Goal: Task Accomplishment & Management: Complete application form

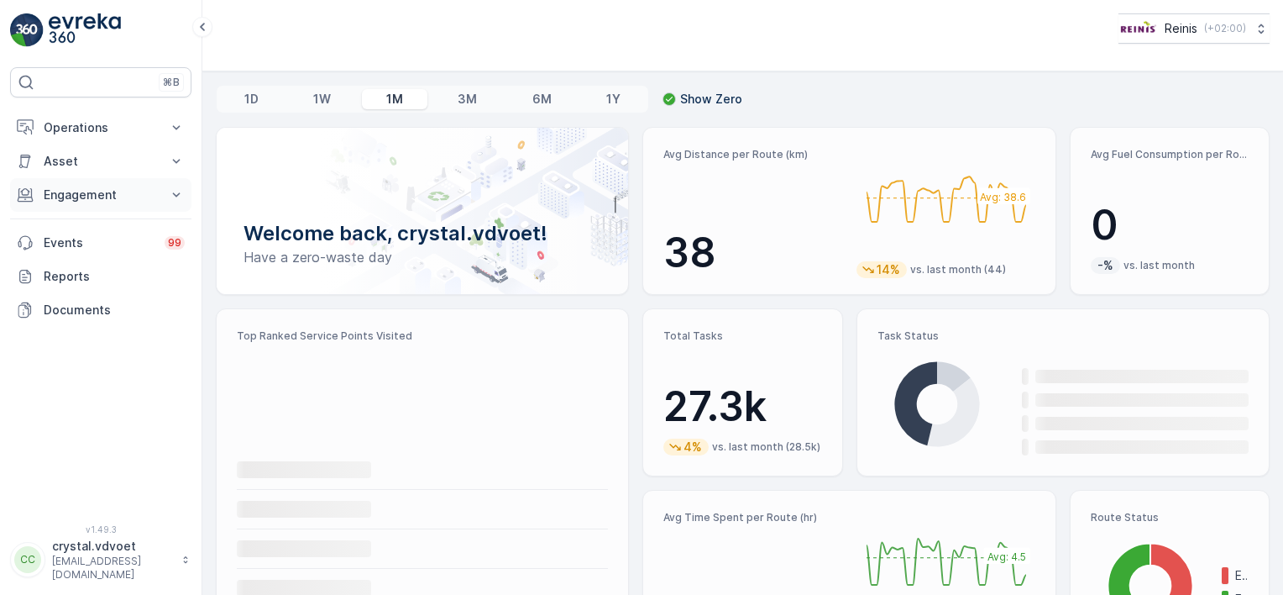
click at [176, 196] on icon at bounding box center [176, 194] width 17 height 17
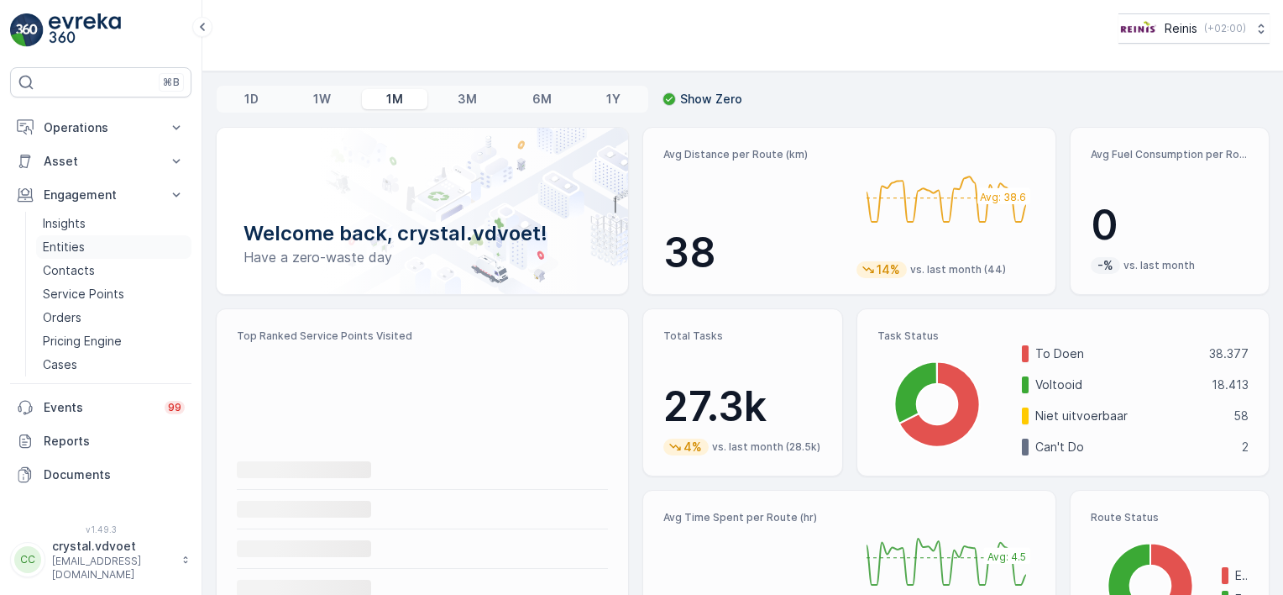
click at [114, 246] on link "Entities" at bounding box center [113, 247] width 155 height 24
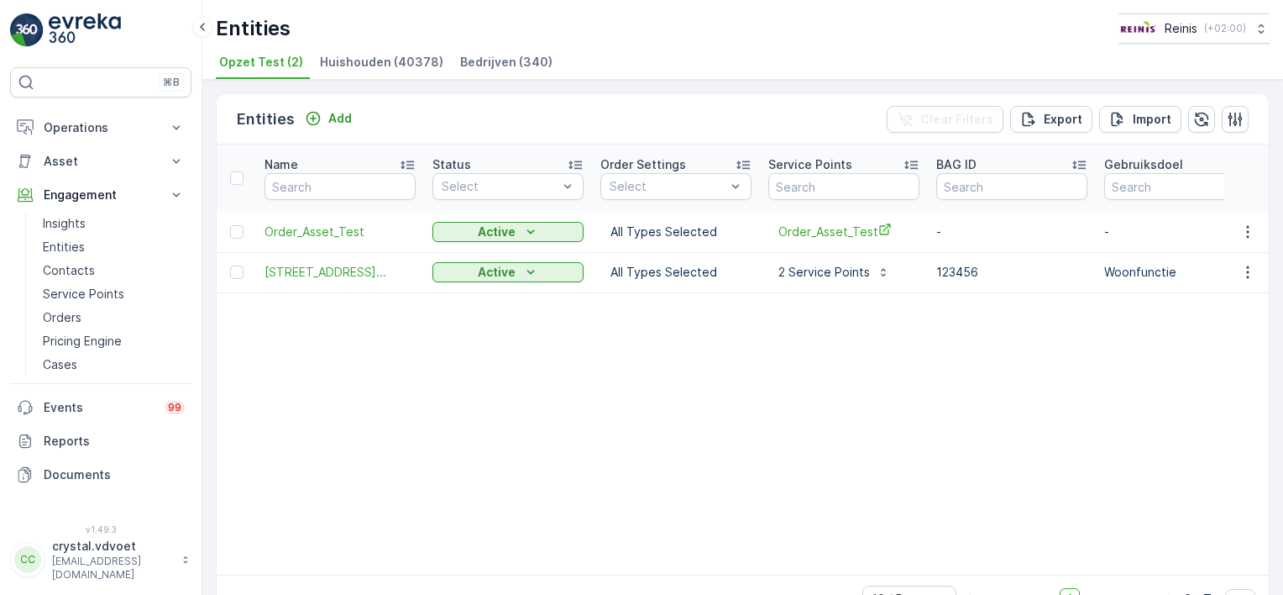
click at [475, 67] on span "Bedrijven (340)" at bounding box center [506, 62] width 92 height 17
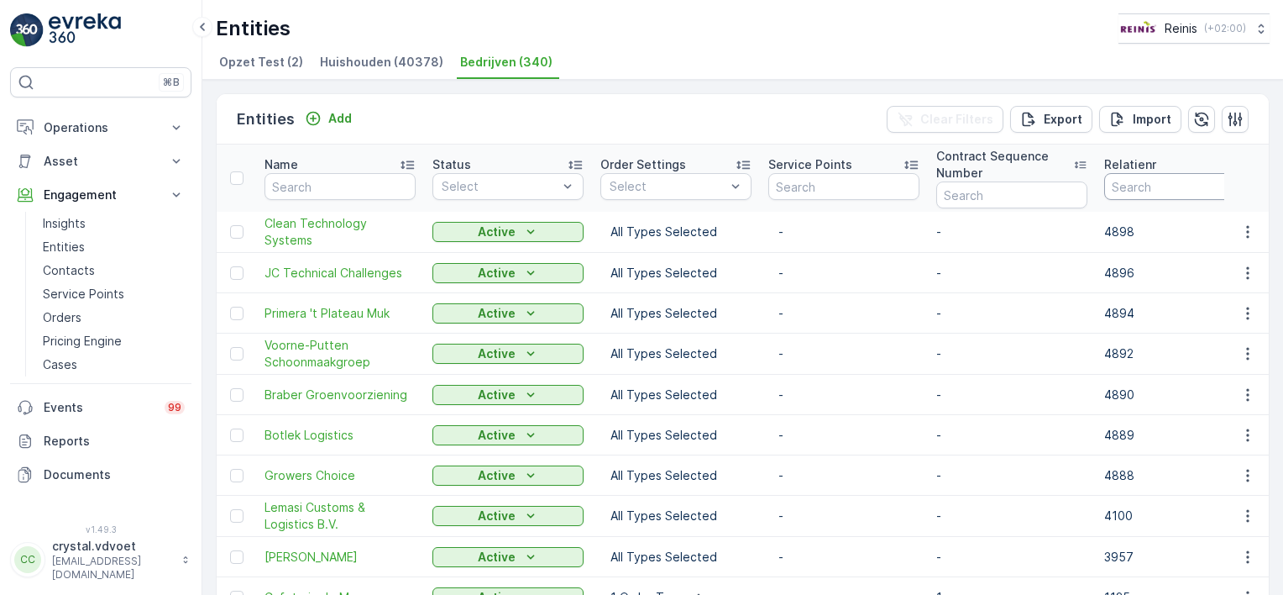
click at [1139, 178] on input "number" at bounding box center [1180, 186] width 151 height 27
type input "3139"
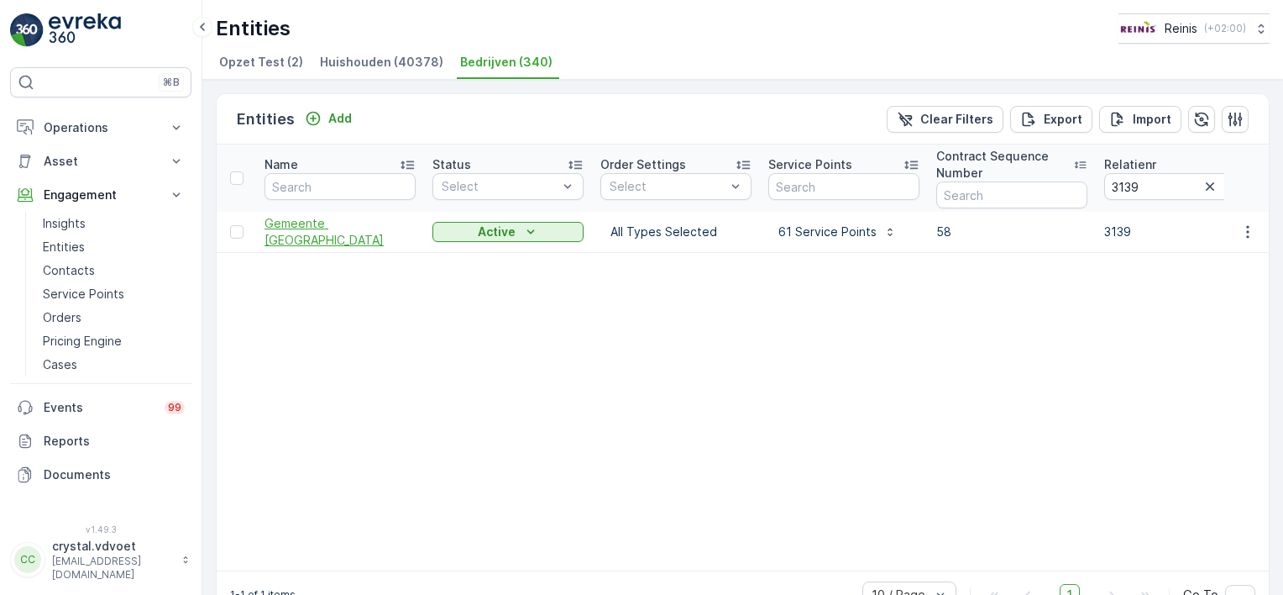
click at [361, 225] on span "Gemeente Nissewaard" at bounding box center [340, 232] width 151 height 34
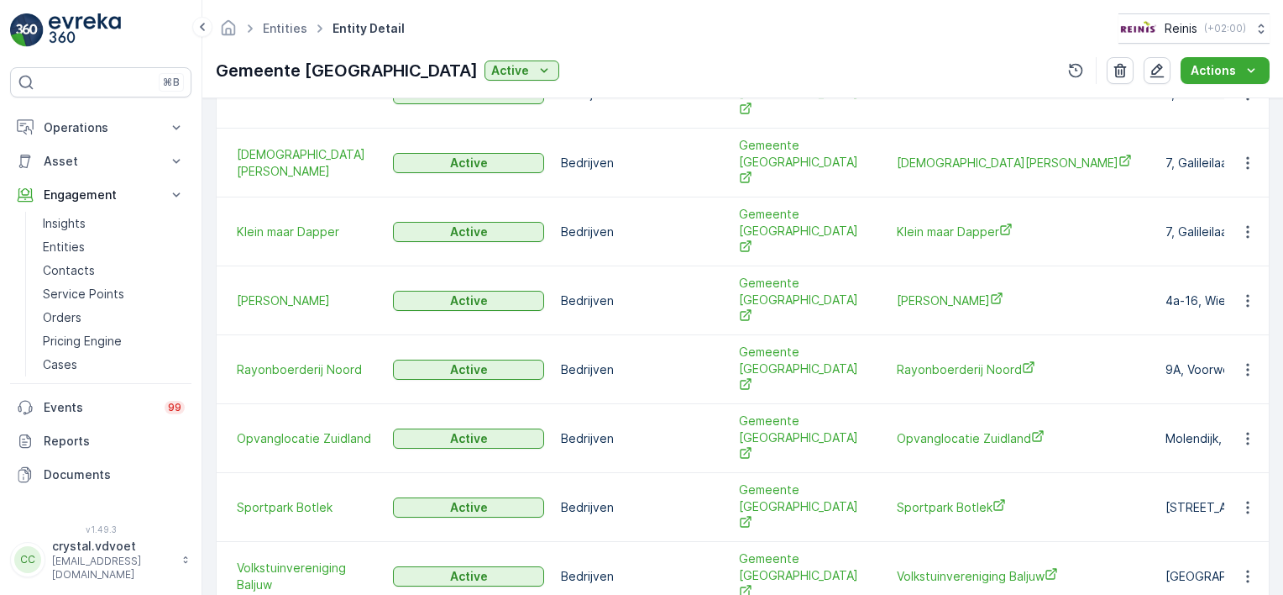
scroll to position [690, 0]
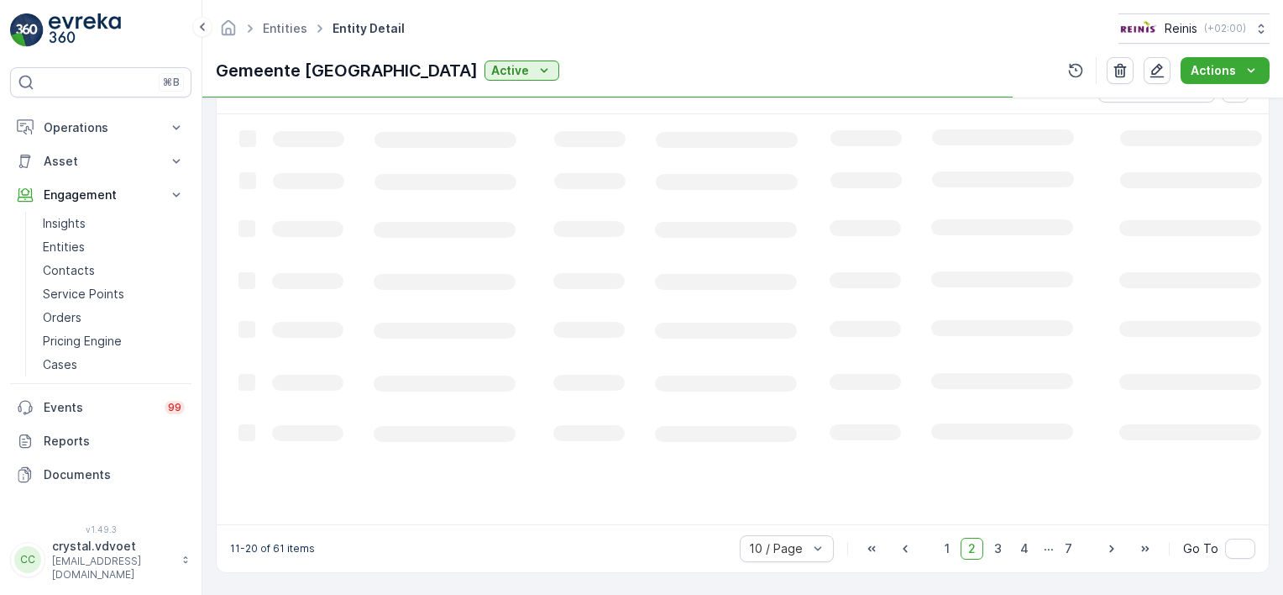
scroll to position [524, 0]
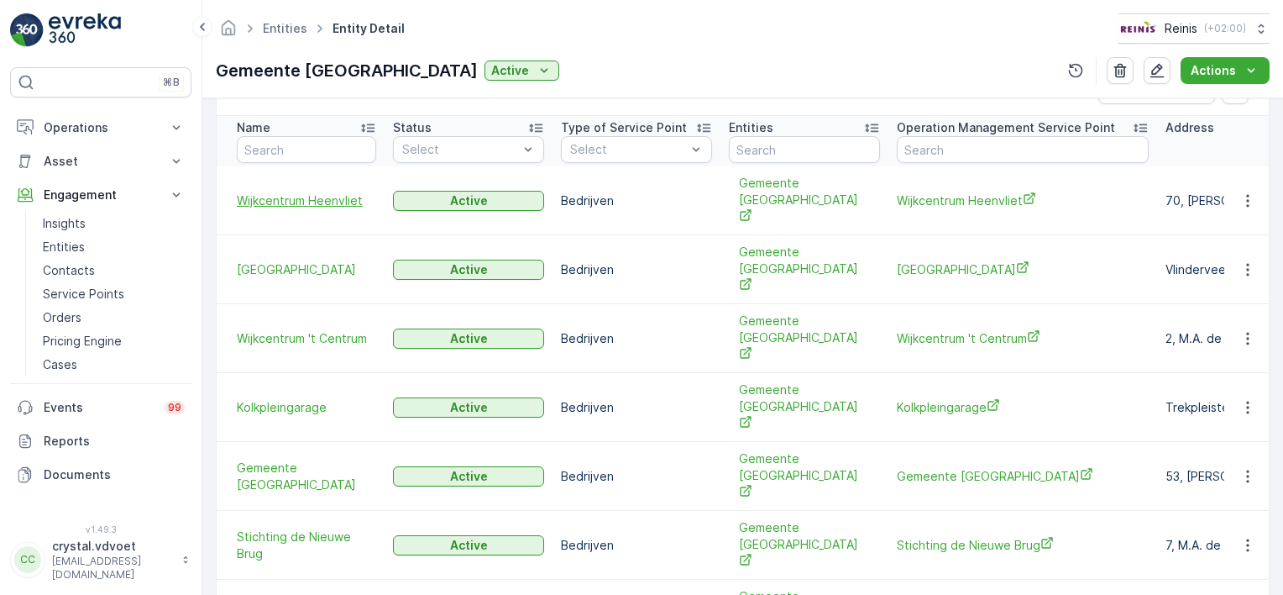
click at [302, 192] on span "Wijkcentrum Heenvliet" at bounding box center [306, 200] width 139 height 17
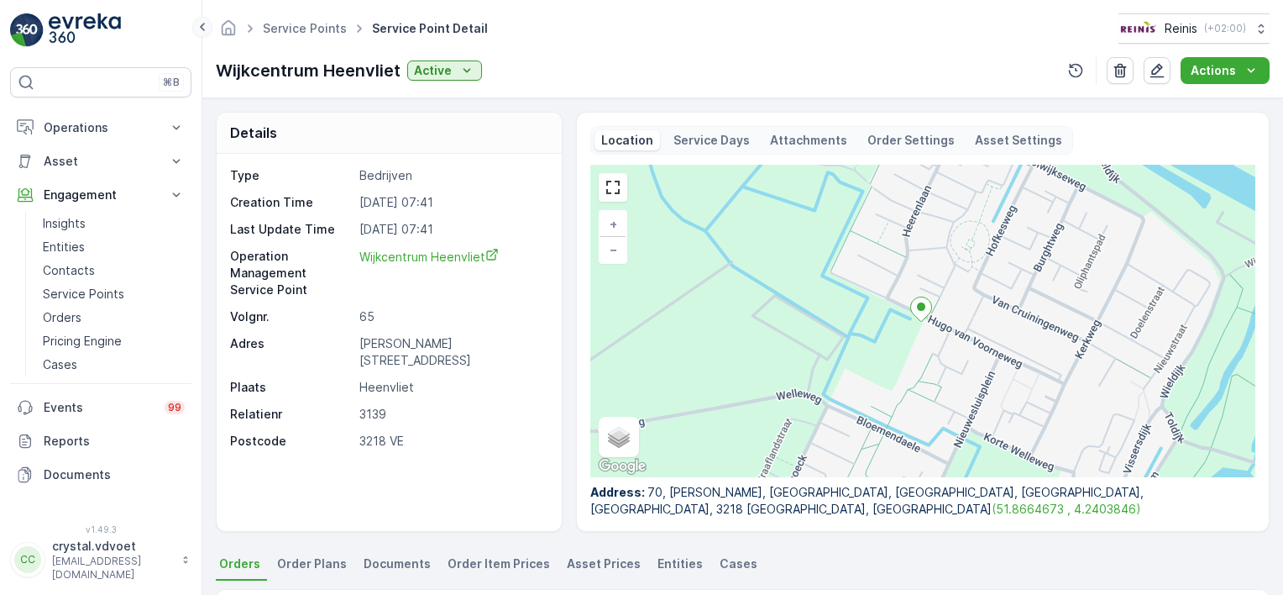
click at [202, 28] on icon at bounding box center [202, 27] width 5 height 8
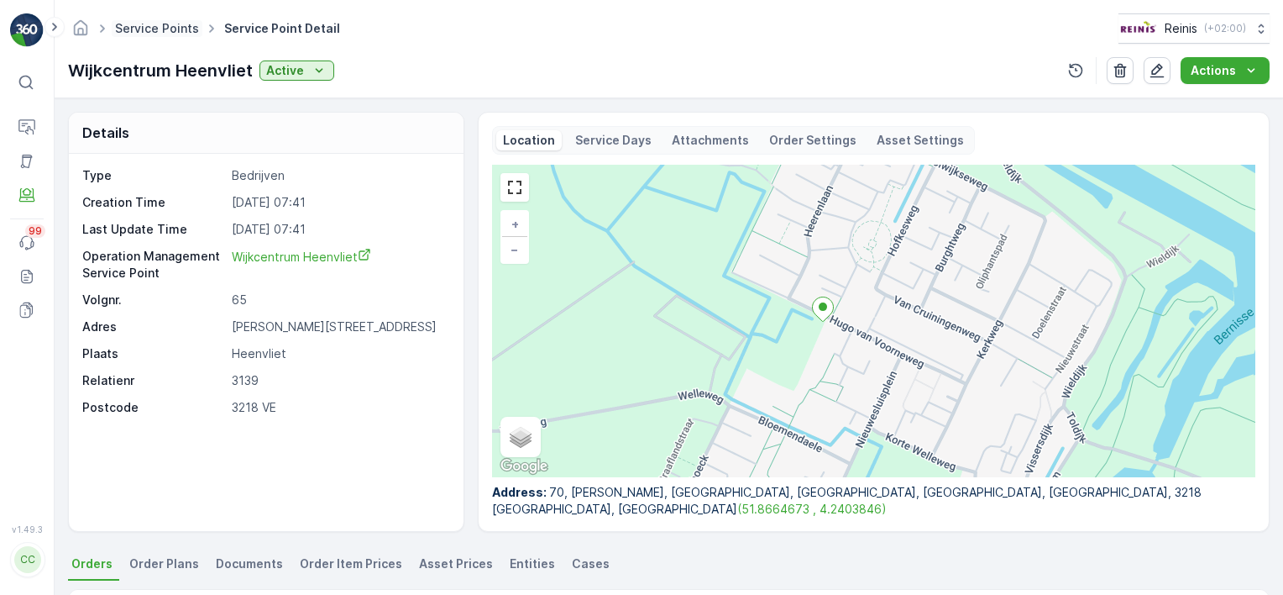
click at [131, 23] on link "Service Points" at bounding box center [157, 28] width 84 height 14
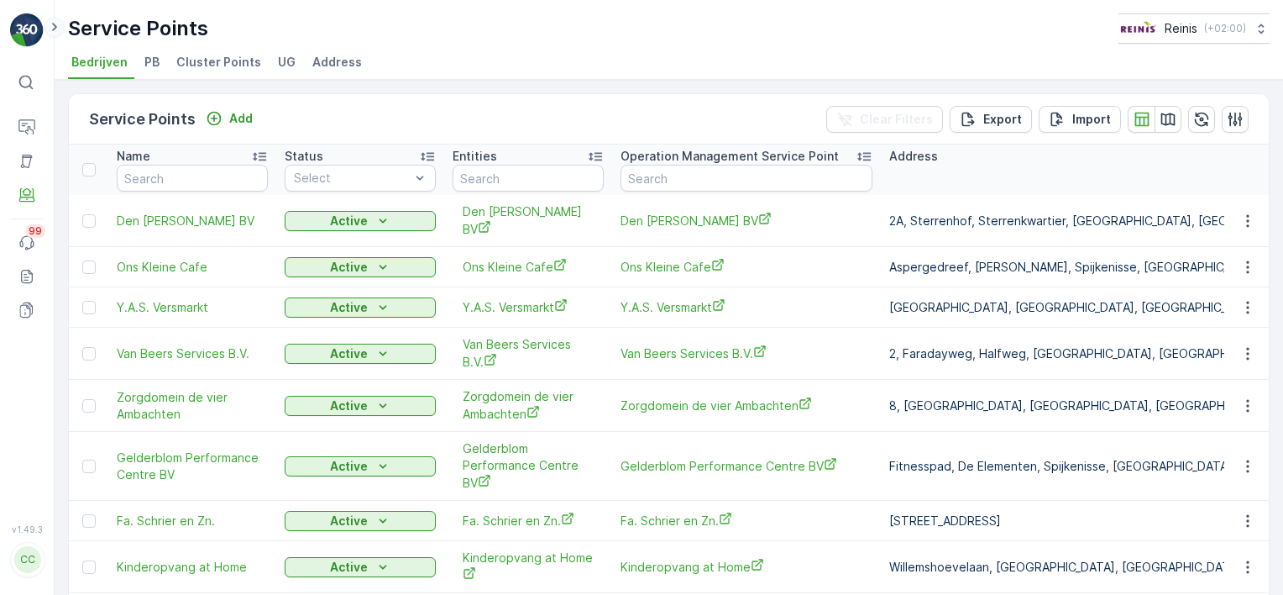
click at [60, 26] on icon at bounding box center [54, 27] width 18 height 20
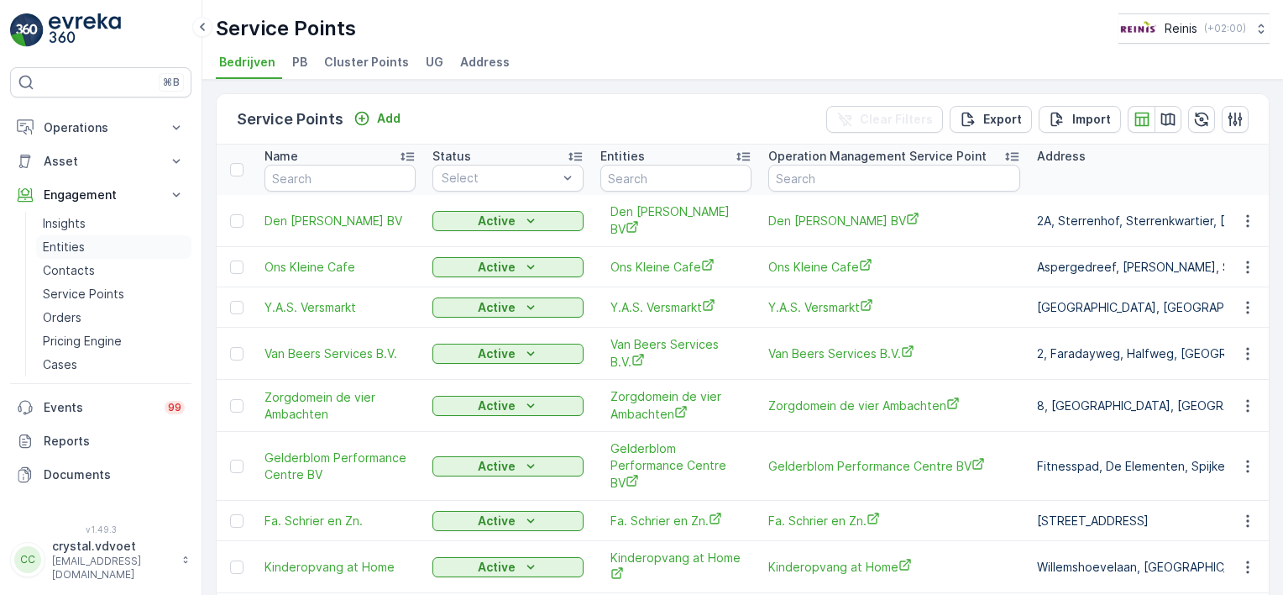
click at [104, 249] on link "Entities" at bounding box center [113, 247] width 155 height 24
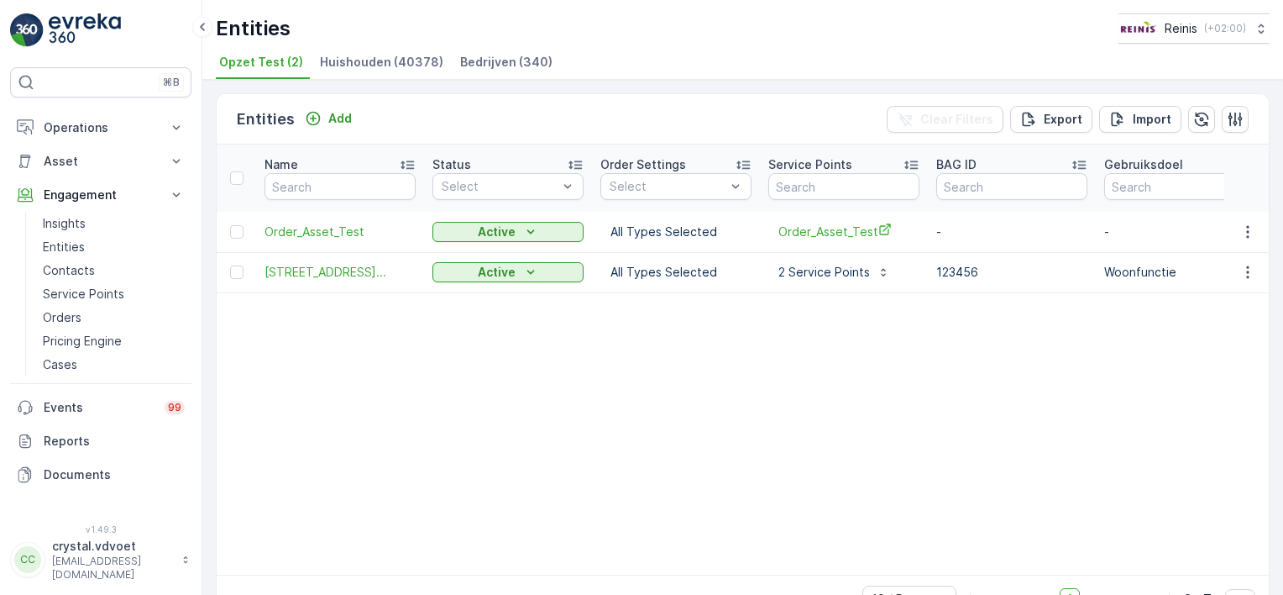
click at [504, 74] on li "Bedrijven (340)" at bounding box center [508, 64] width 102 height 29
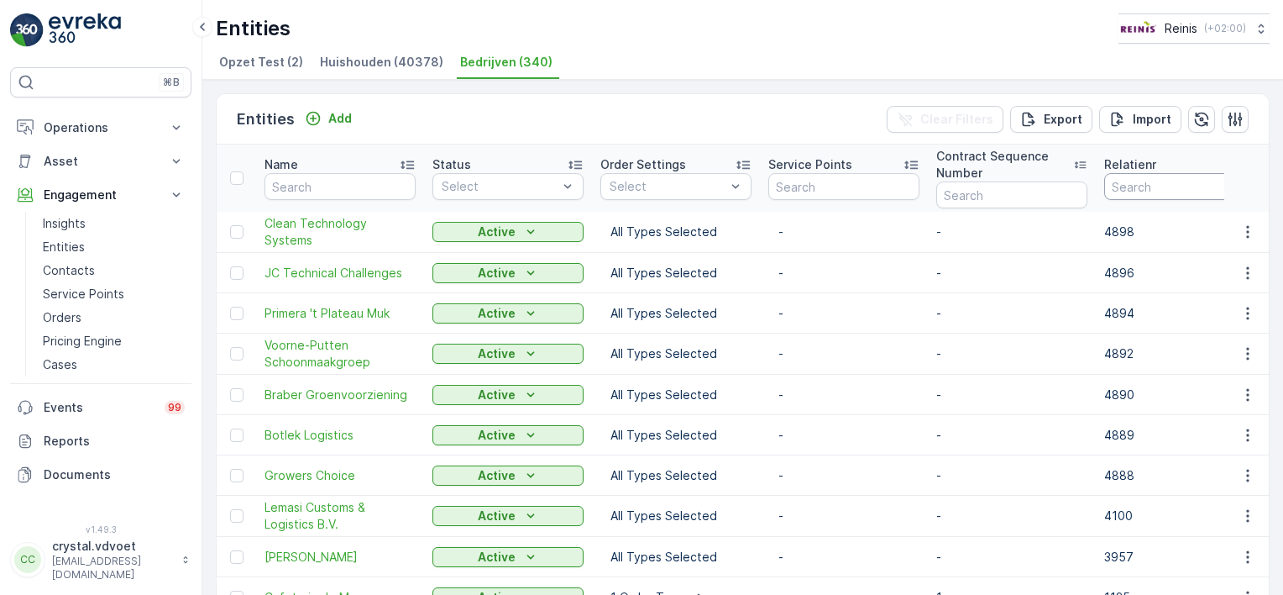
click at [1149, 181] on input "number" at bounding box center [1180, 186] width 151 height 27
type input "3139"
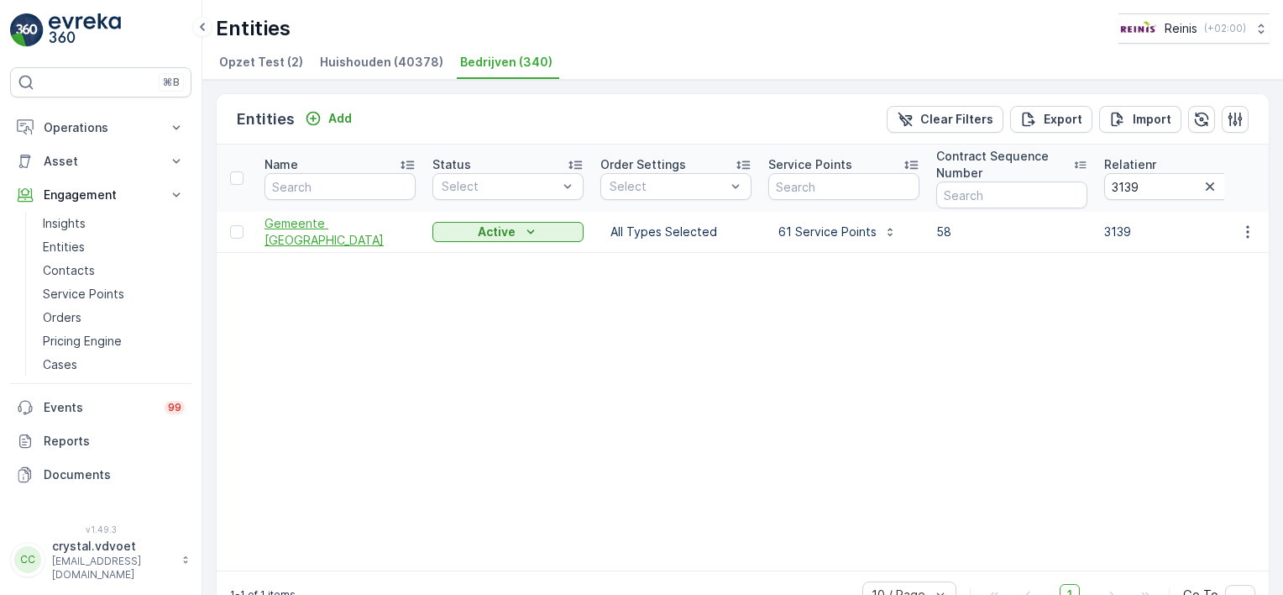
click at [306, 222] on span "Gemeente Nissewaard" at bounding box center [340, 232] width 151 height 34
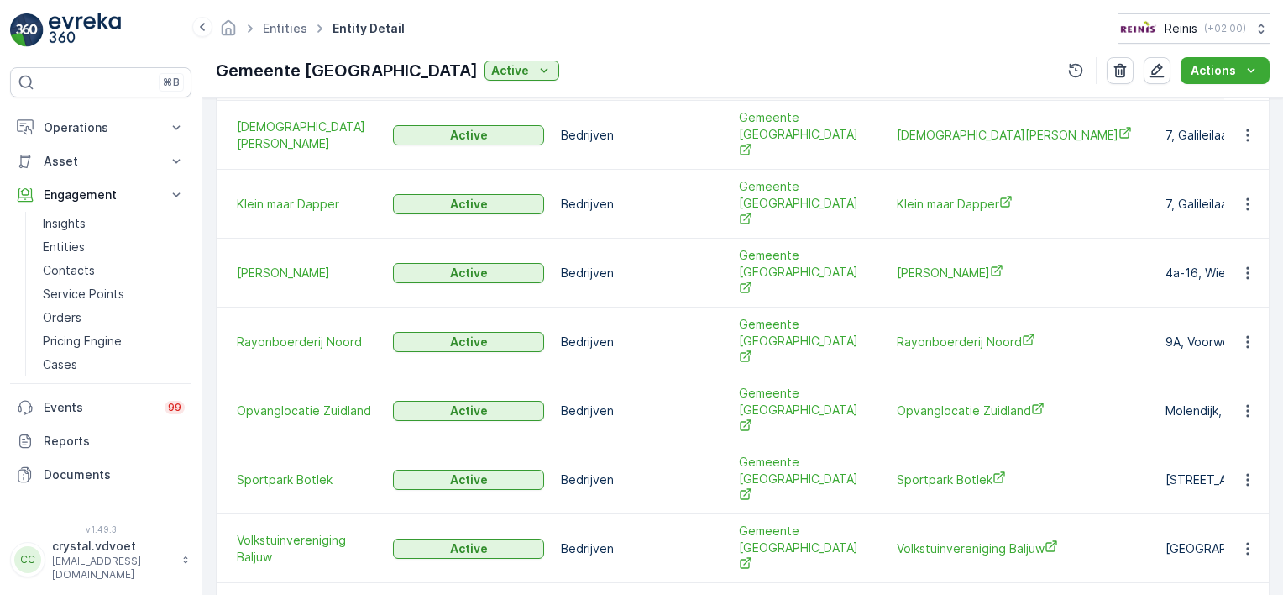
scroll to position [690, 0]
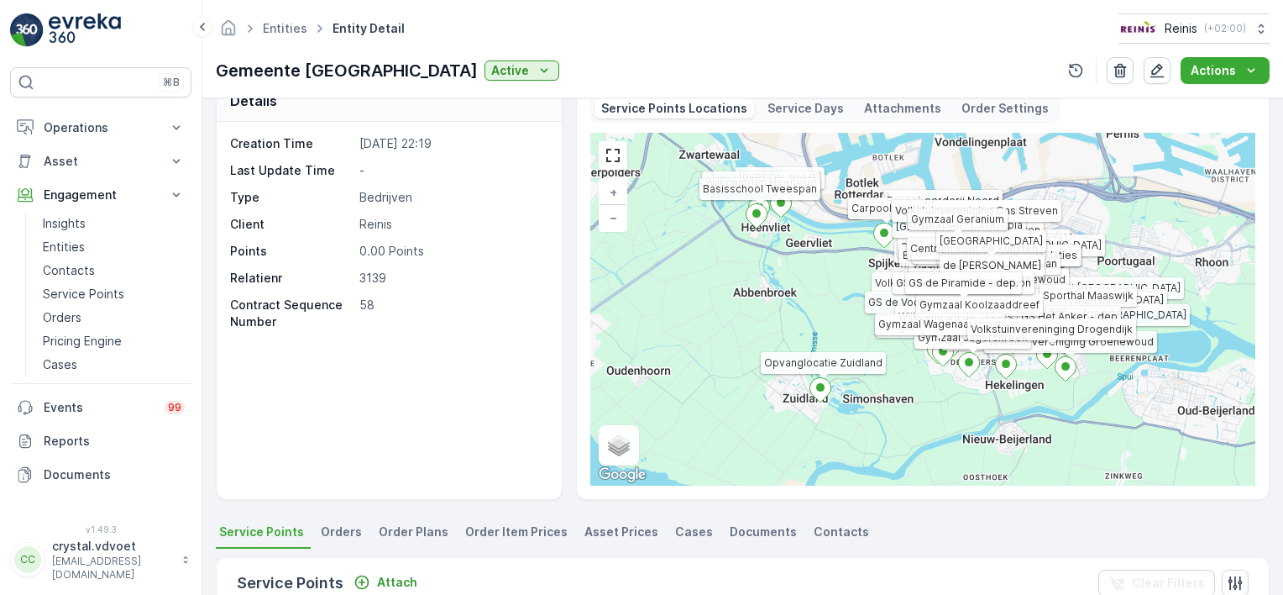
scroll to position [467, 0]
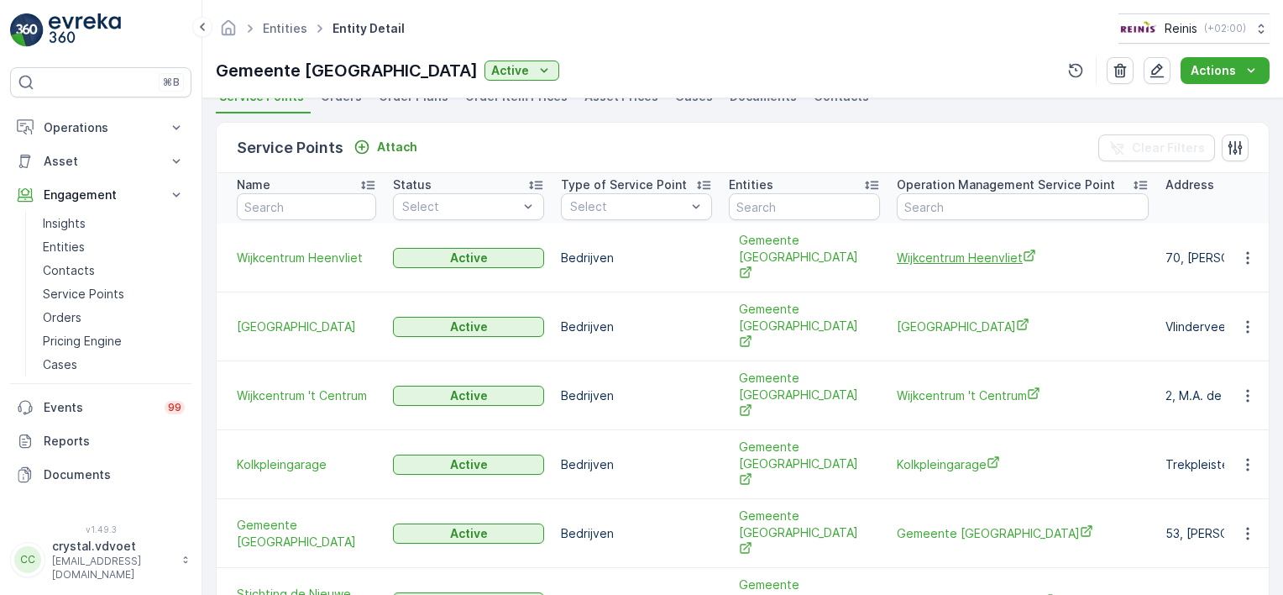
click at [928, 252] on span "Wijkcentrum Heenvliet" at bounding box center [1023, 258] width 252 height 18
click at [942, 318] on span "Wijkcentrum Waterland" at bounding box center [1023, 327] width 252 height 18
click at [973, 386] on span "Wijkcentrum 't Centrum" at bounding box center [1023, 395] width 252 height 18
click at [947, 455] on span "Kolkpleingarage" at bounding box center [1023, 464] width 252 height 18
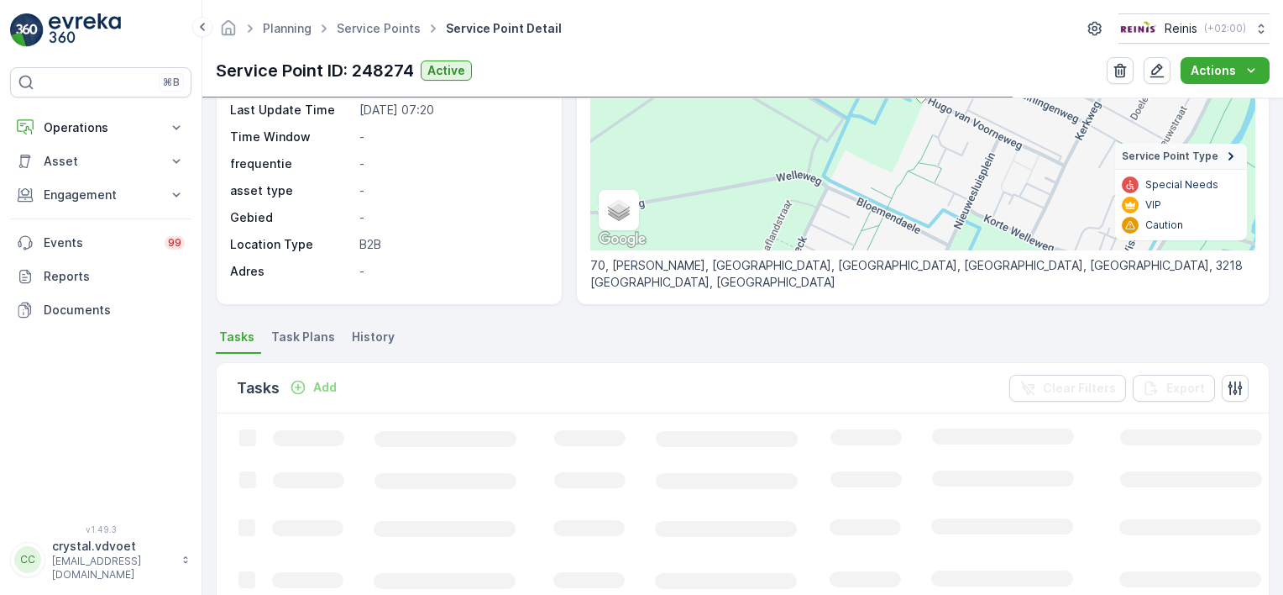
scroll to position [246, 0]
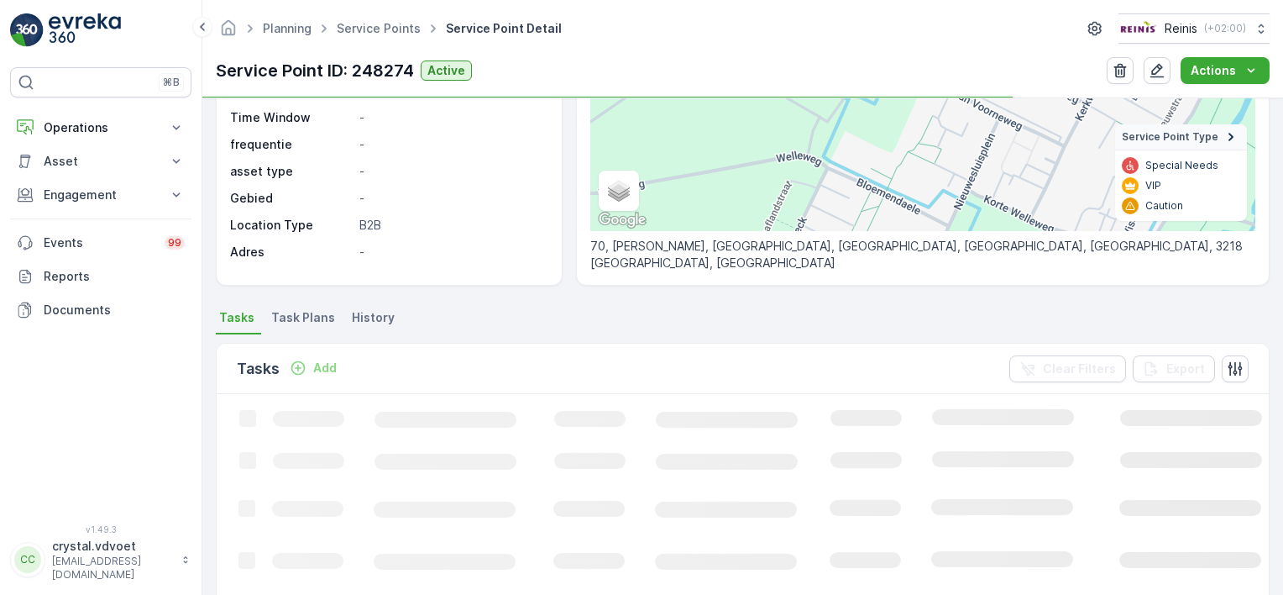
click at [292, 316] on span "Task Plans" at bounding box center [303, 317] width 64 height 17
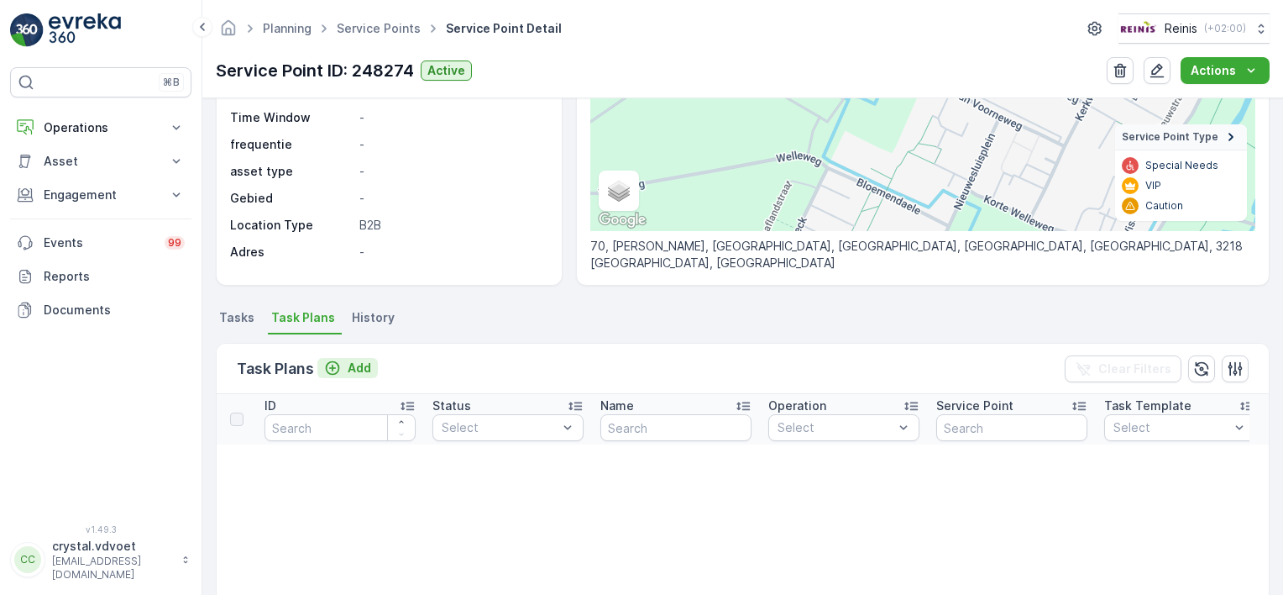
click at [339, 370] on icon "Add" at bounding box center [333, 368] width 14 height 14
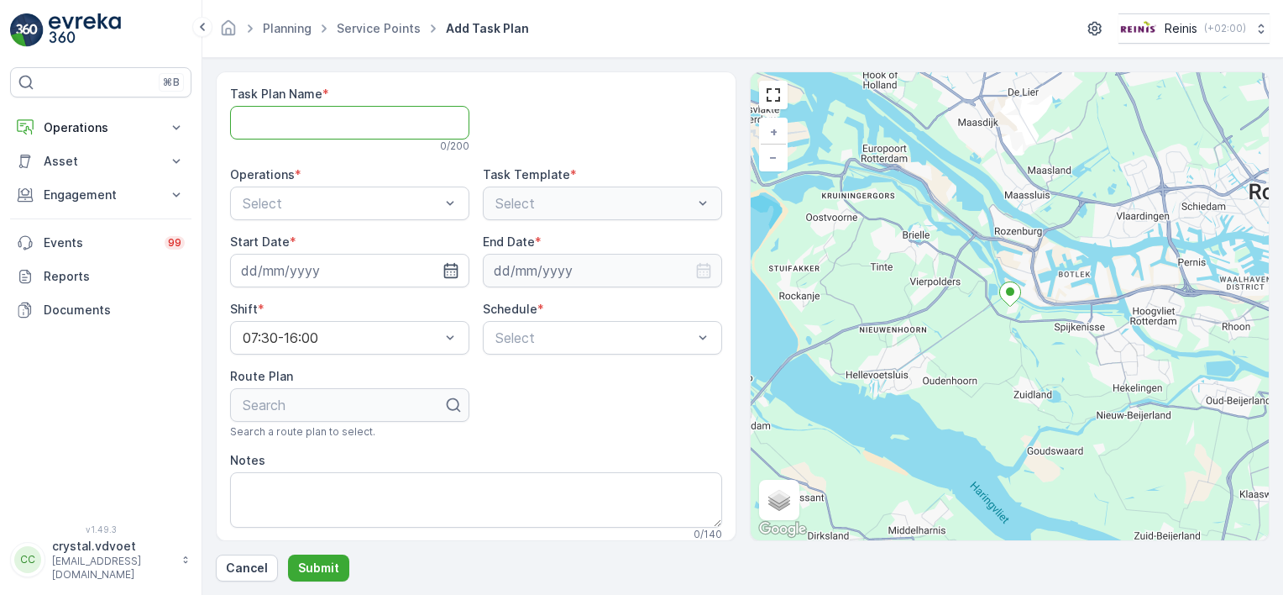
click at [286, 118] on Name "Task Plan Name" at bounding box center [349, 123] width 239 height 34
type Name "Wijkcentrum Heenvliet"
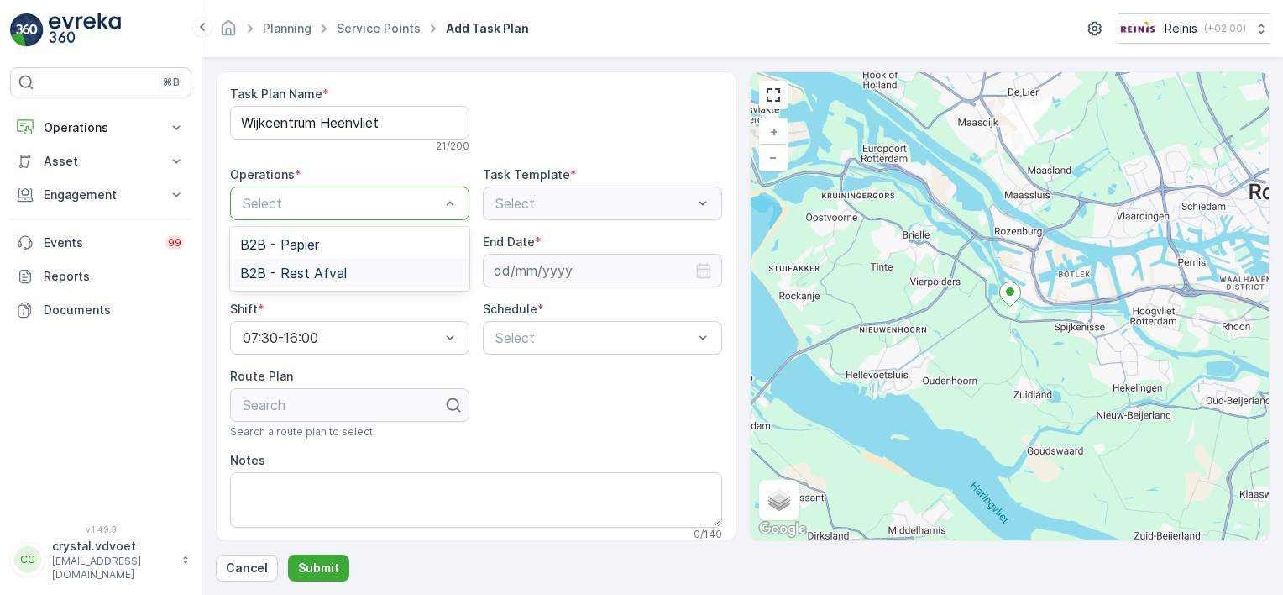
click at [302, 269] on span "B2B - Rest Afval" at bounding box center [293, 272] width 107 height 15
click at [449, 269] on icon "button" at bounding box center [451, 270] width 14 height 15
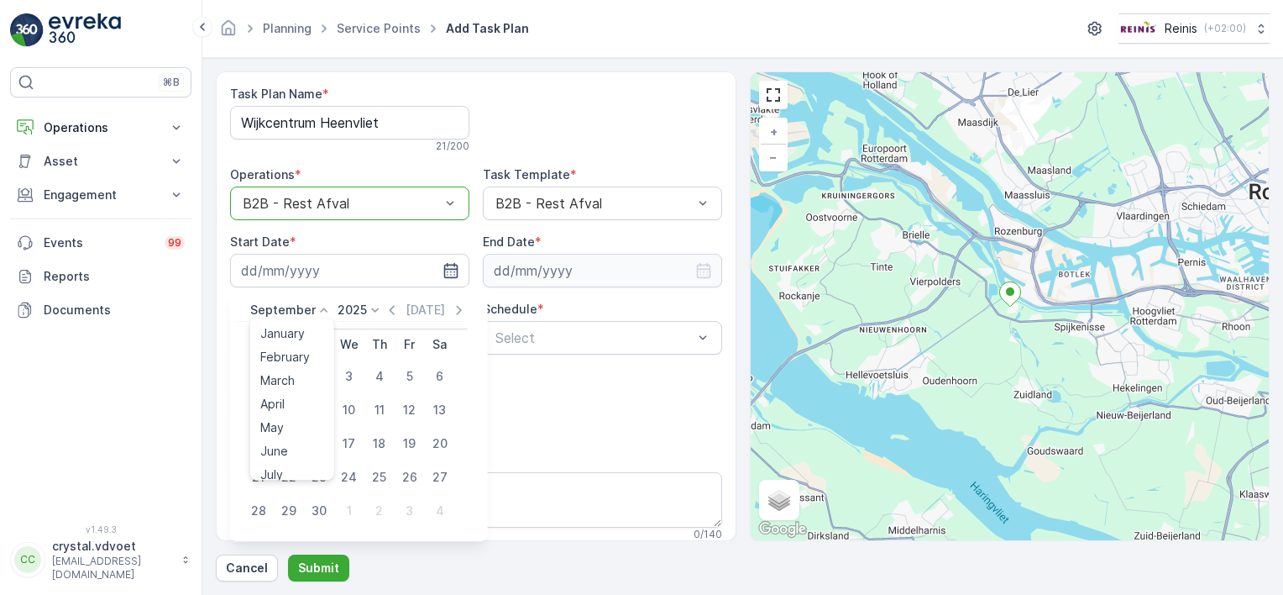
click at [322, 309] on icon at bounding box center [324, 310] width 17 height 17
click at [366, 323] on div "September 2025 Today" at bounding box center [359, 316] width 218 height 28
click at [410, 511] on div "3" at bounding box center [409, 510] width 27 height 27
type input "03.10.2025"
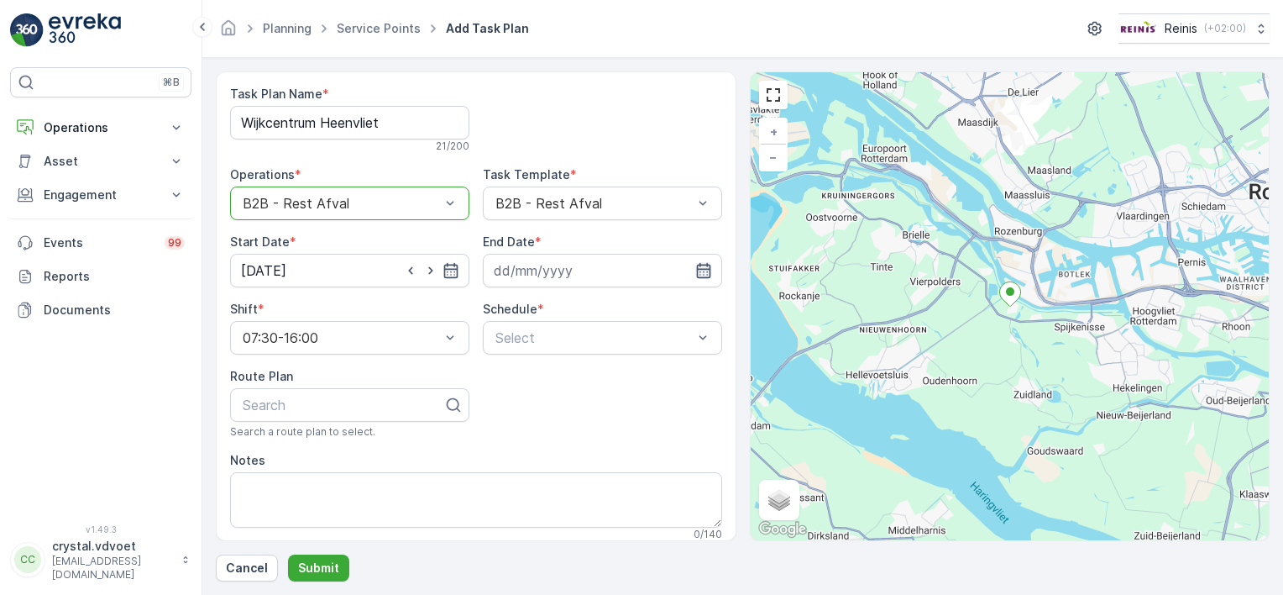
click at [696, 269] on icon "button" at bounding box center [704, 270] width 17 height 17
click at [570, 310] on icon at bounding box center [574, 310] width 17 height 17
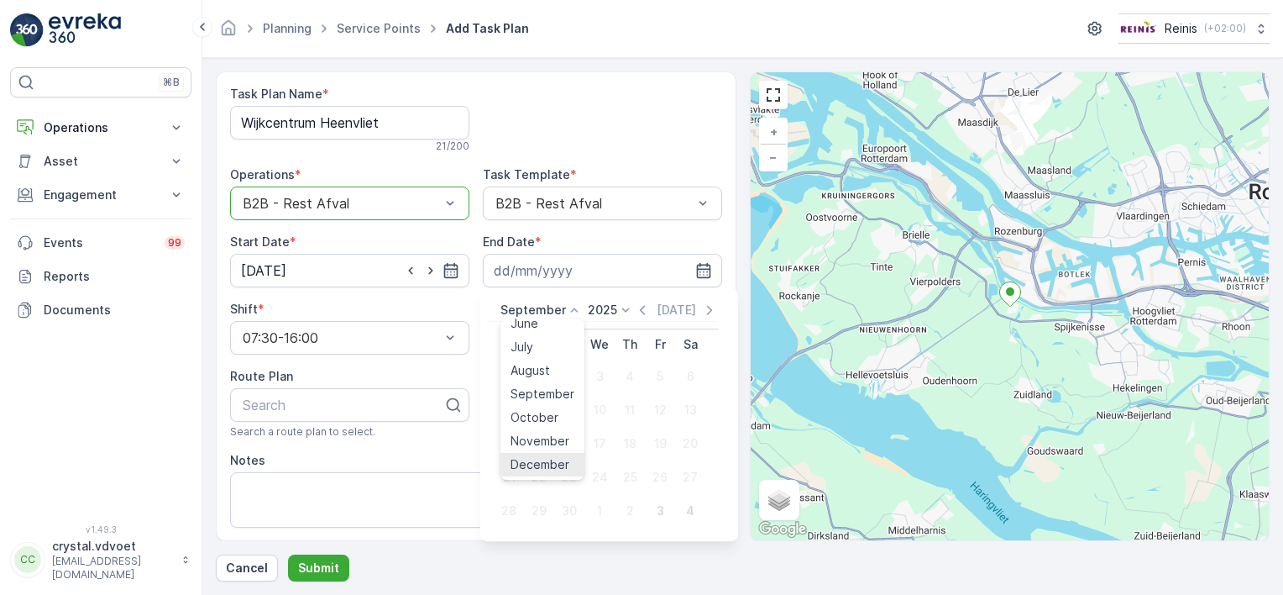
click at [575, 457] on li "December" at bounding box center [543, 465] width 84 height 24
click at [619, 309] on icon at bounding box center [625, 310] width 17 height 17
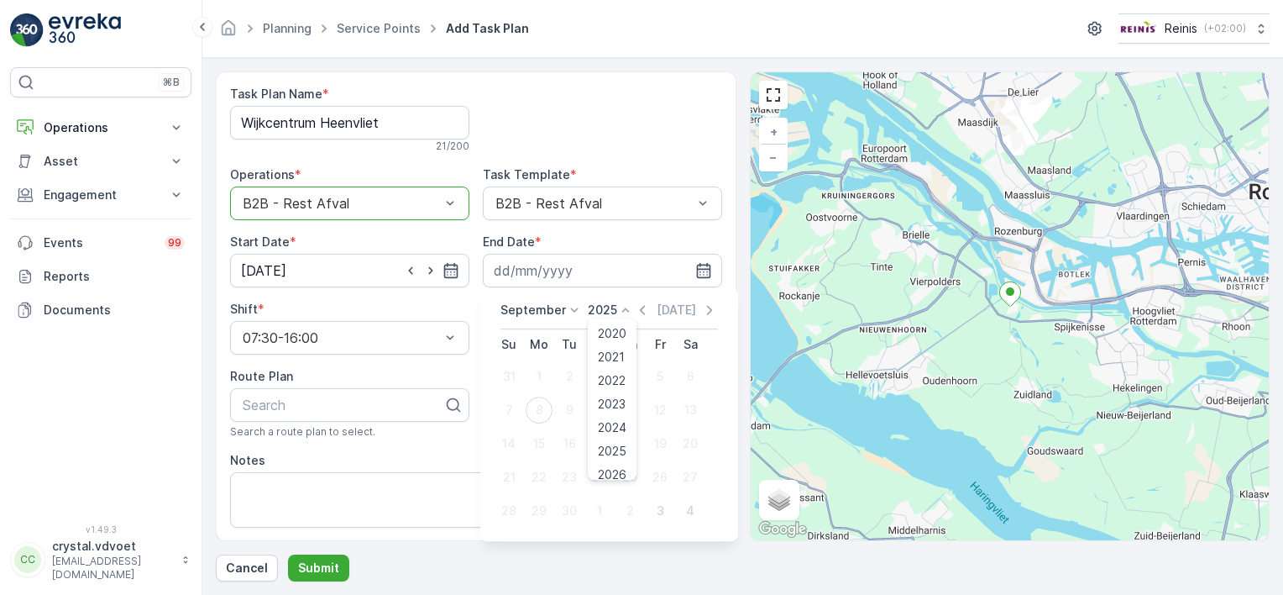
scroll to position [104, 0]
click at [622, 459] on span "2030" at bounding box center [612, 464] width 29 height 17
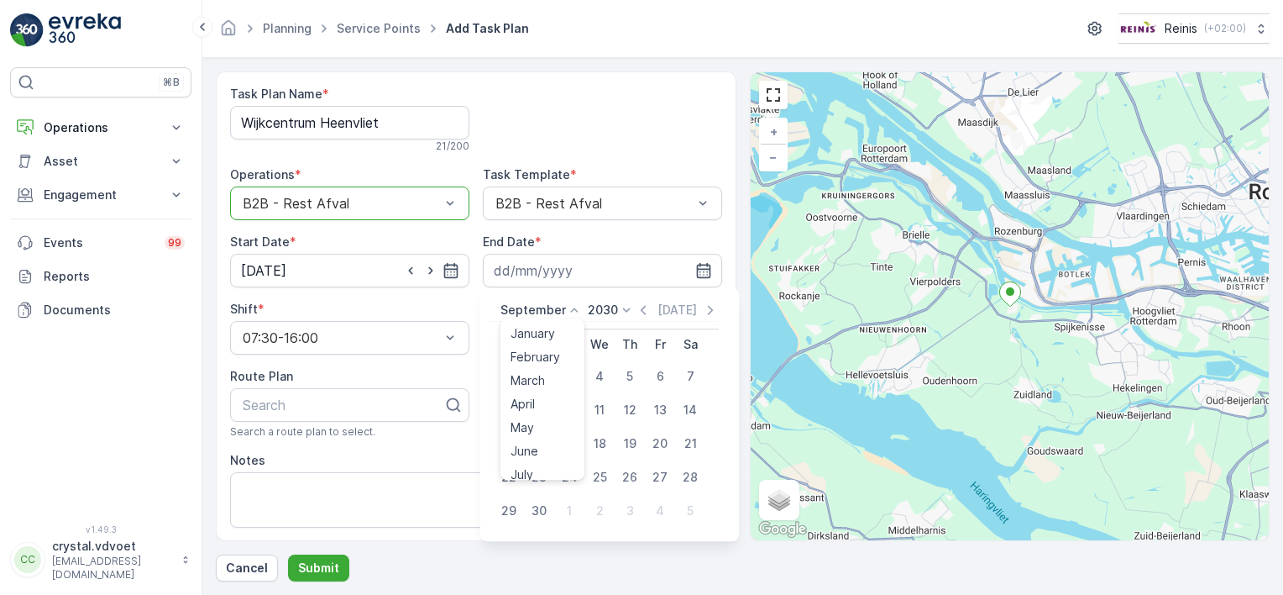
click at [577, 302] on div "September January February March April May June July August September October N…" at bounding box center [542, 310] width 82 height 17
click at [563, 469] on span "December" at bounding box center [540, 464] width 59 height 17
click at [574, 505] on div "31" at bounding box center [569, 510] width 27 height 27
type input "31.12.2030"
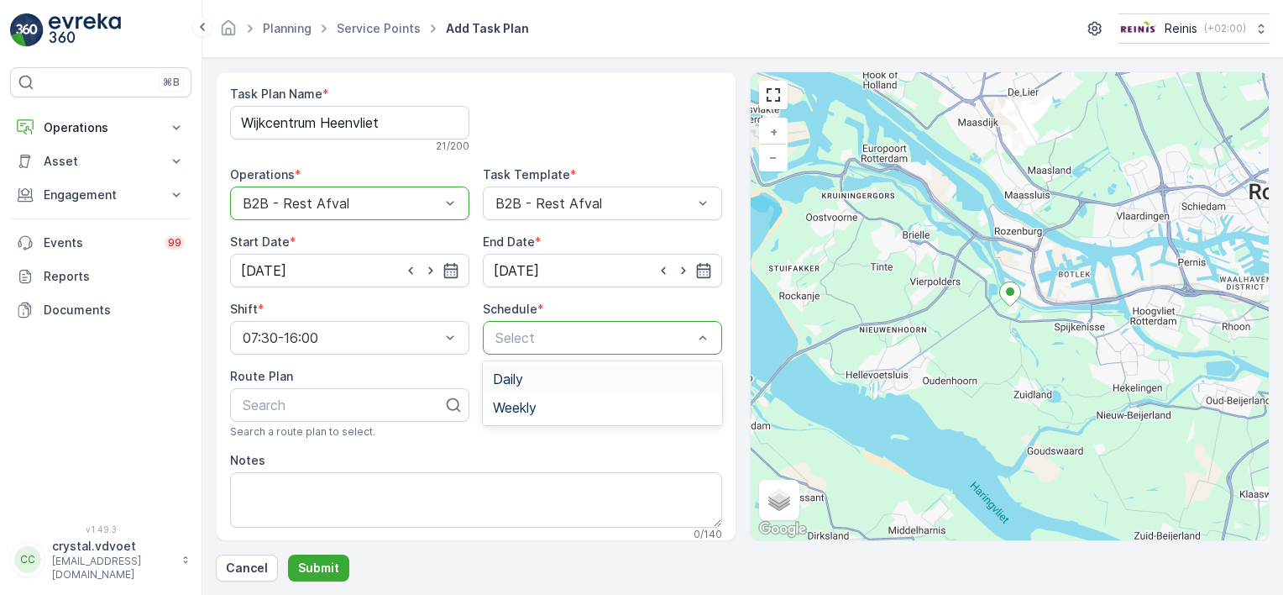
click at [595, 381] on div "Daily" at bounding box center [602, 378] width 219 height 15
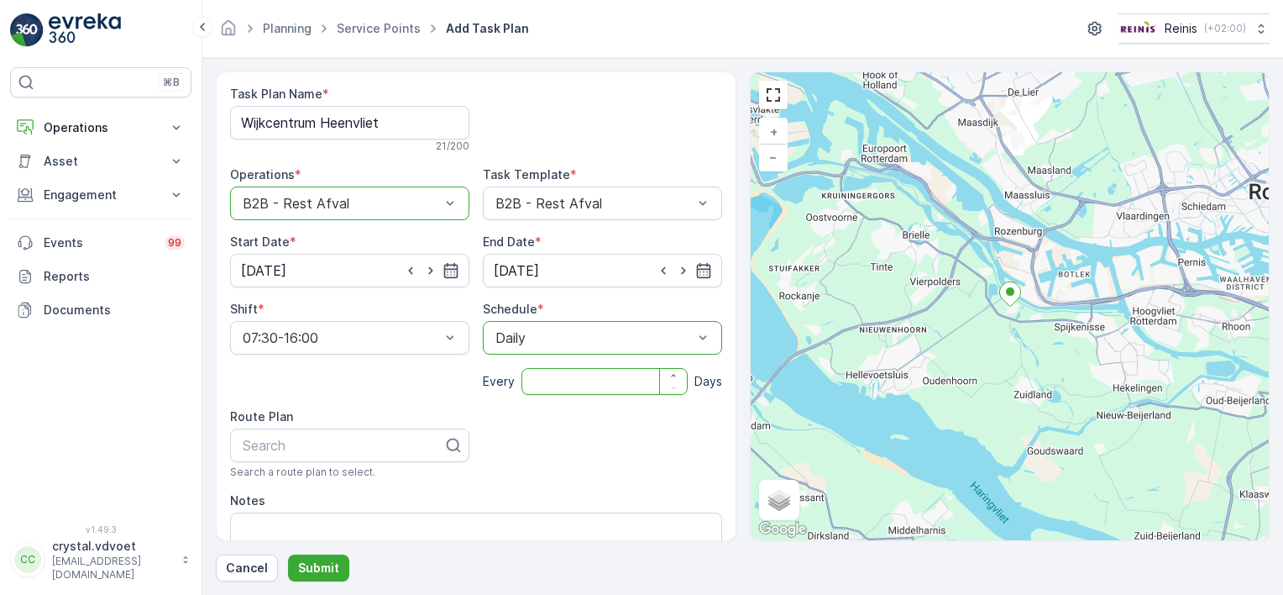
click at [570, 381] on input "number" at bounding box center [605, 381] width 166 height 27
type input "14"
click at [497, 430] on div "Task Plan Name * Wijkcentrum Heenvliet 21 / 200 Operations * option B2B - Rest …" at bounding box center [476, 366] width 492 height 561
click at [400, 517] on textarea "Notes" at bounding box center [476, 539] width 492 height 55
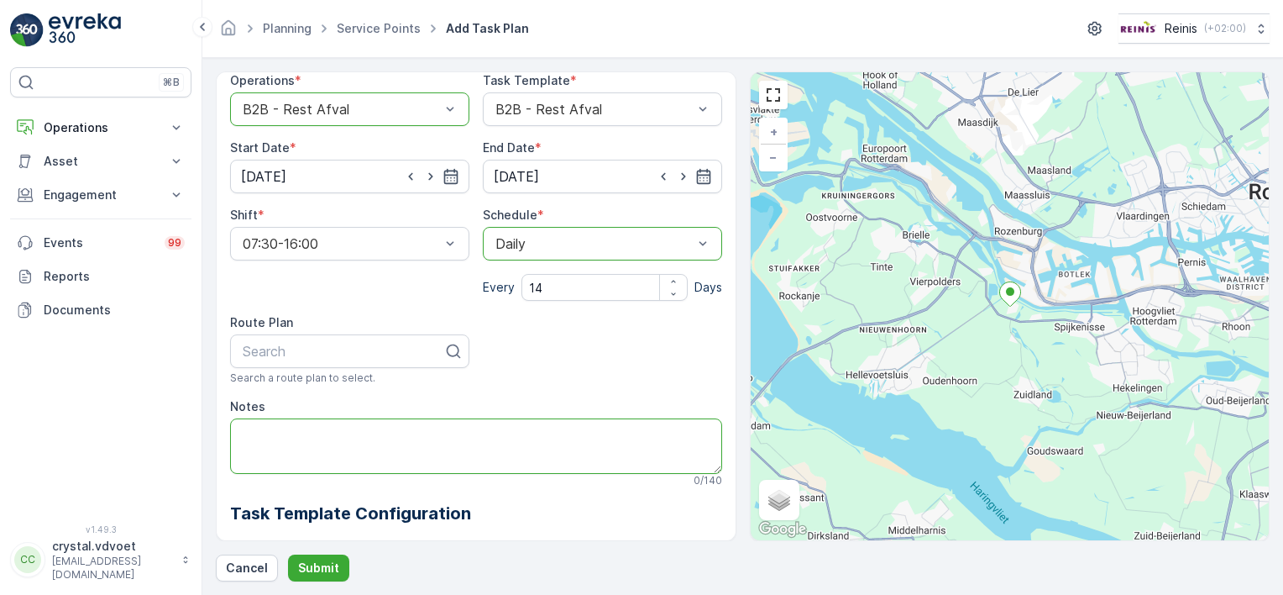
scroll to position [118, 0]
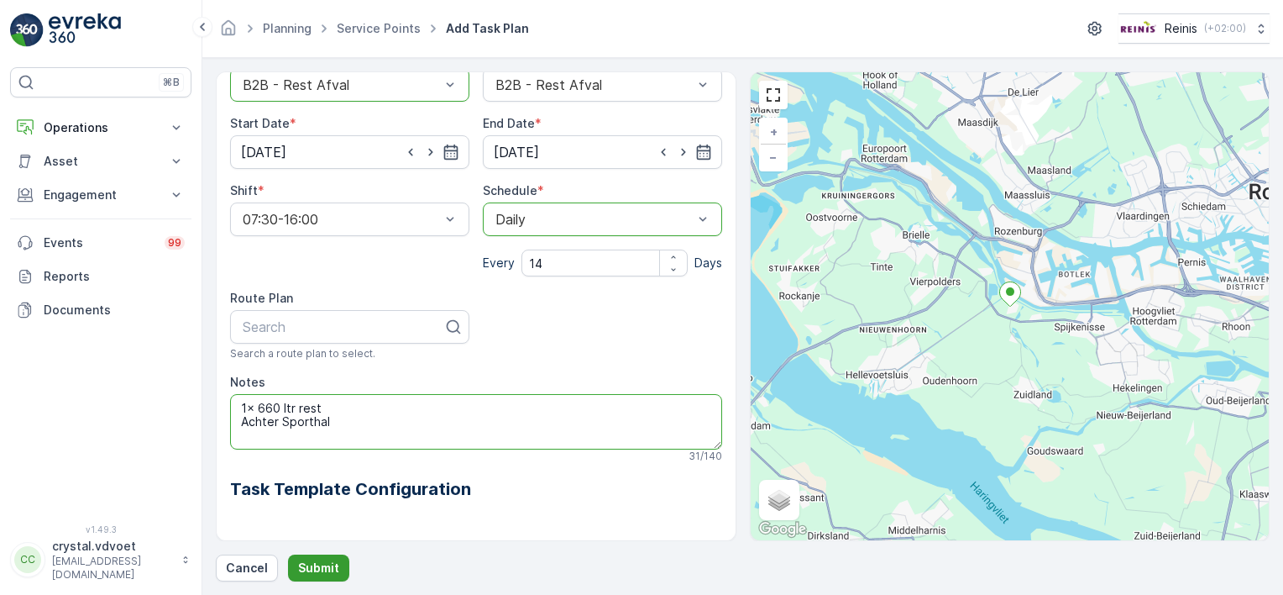
type textarea "1x 660 ltr rest Achter Sporthal"
click at [305, 564] on p "Submit" at bounding box center [318, 567] width 41 height 17
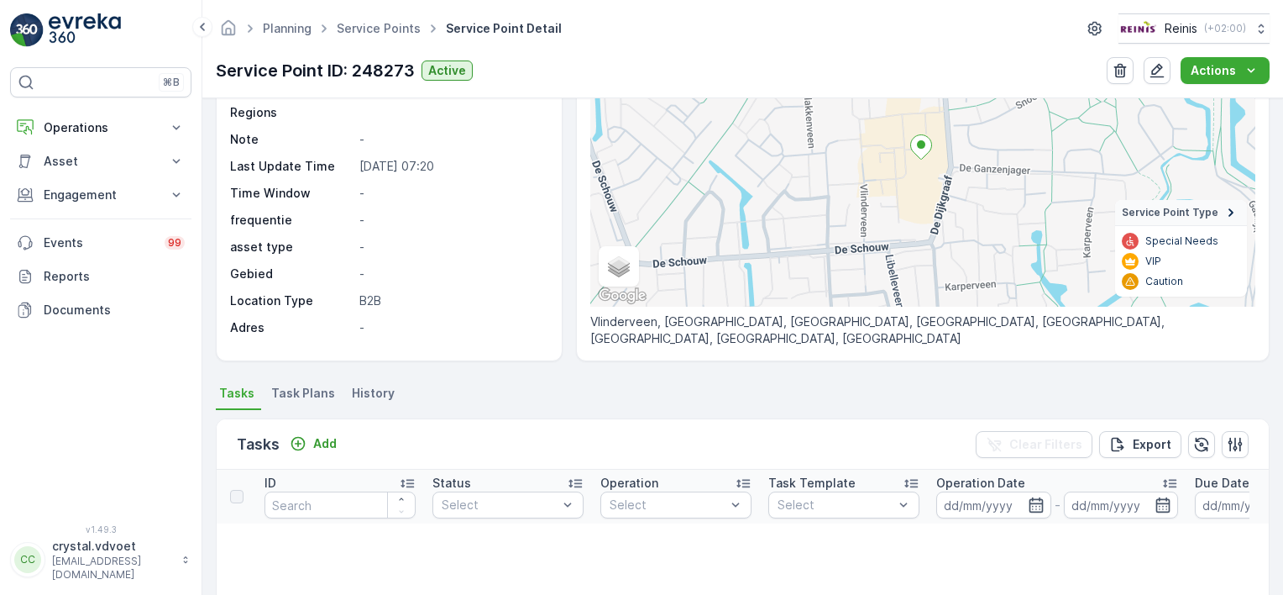
scroll to position [184, 0]
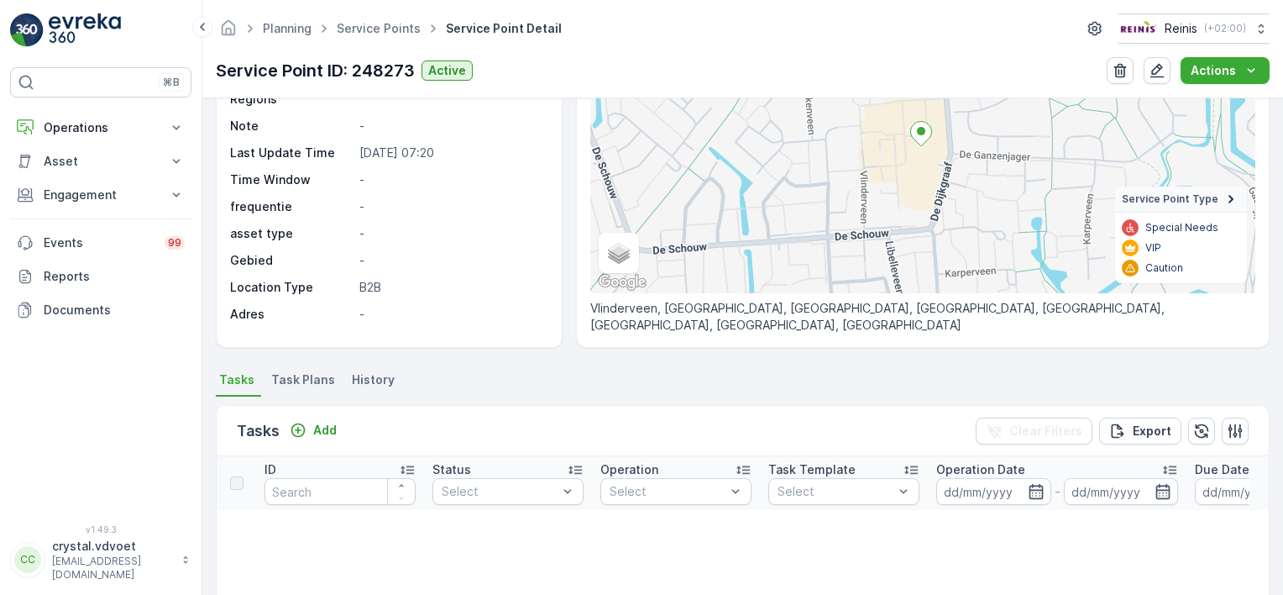
click at [306, 383] on span "Task Plans" at bounding box center [303, 379] width 64 height 17
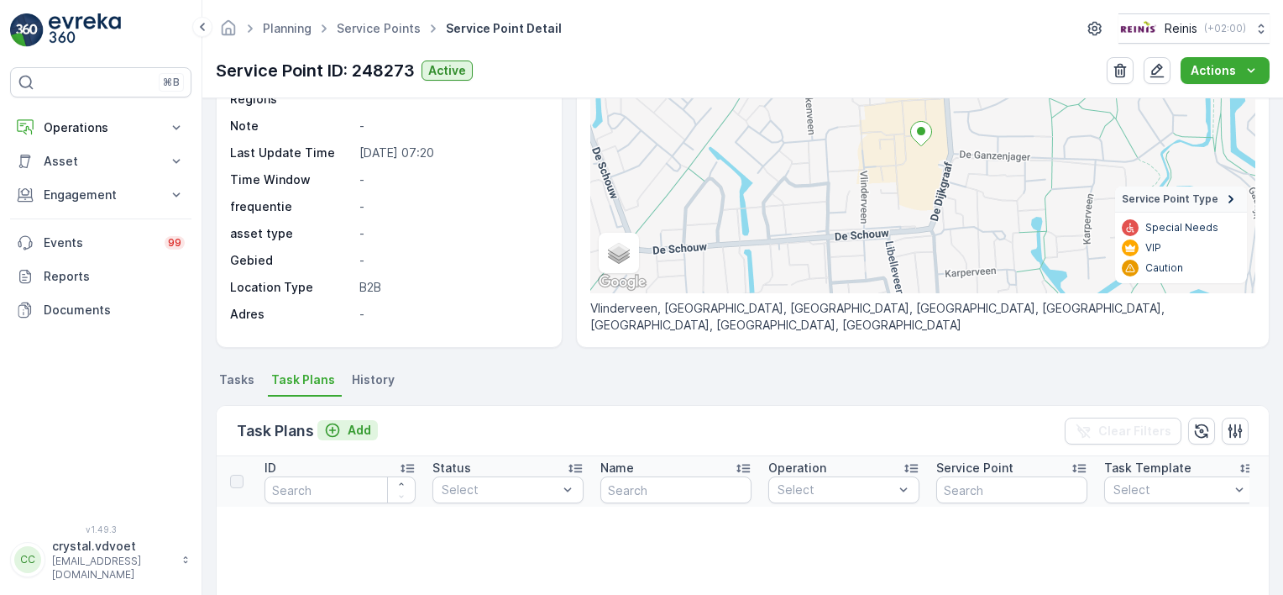
click at [330, 426] on icon "Add" at bounding box center [332, 430] width 17 height 17
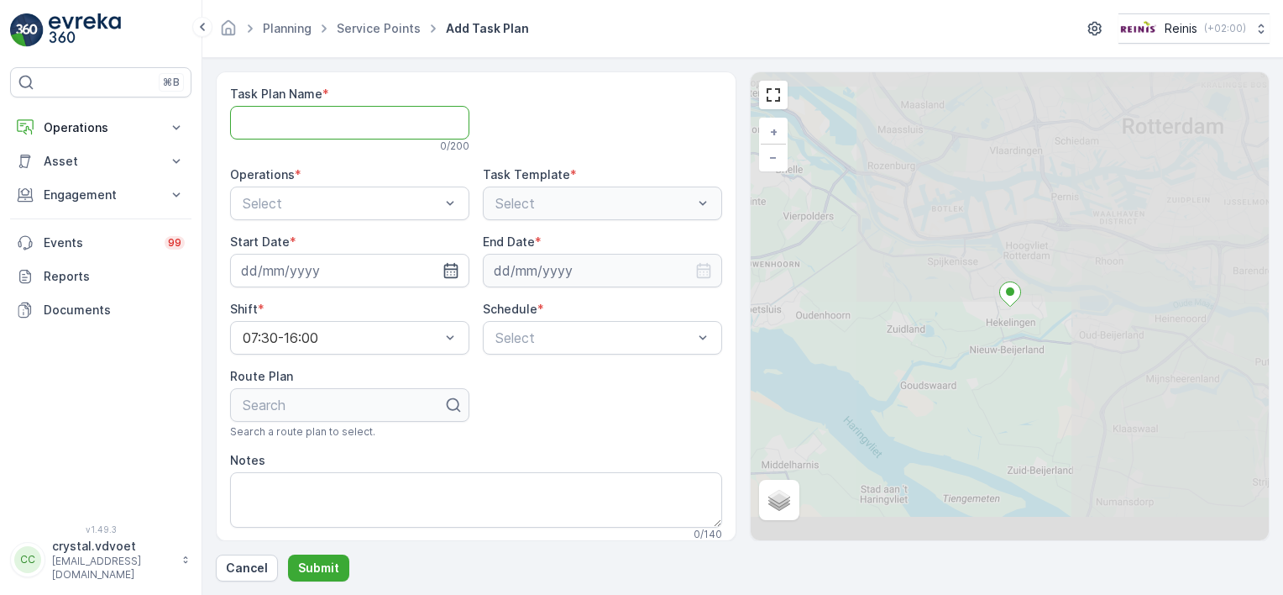
click at [293, 129] on Name "Task Plan Name" at bounding box center [349, 123] width 239 height 34
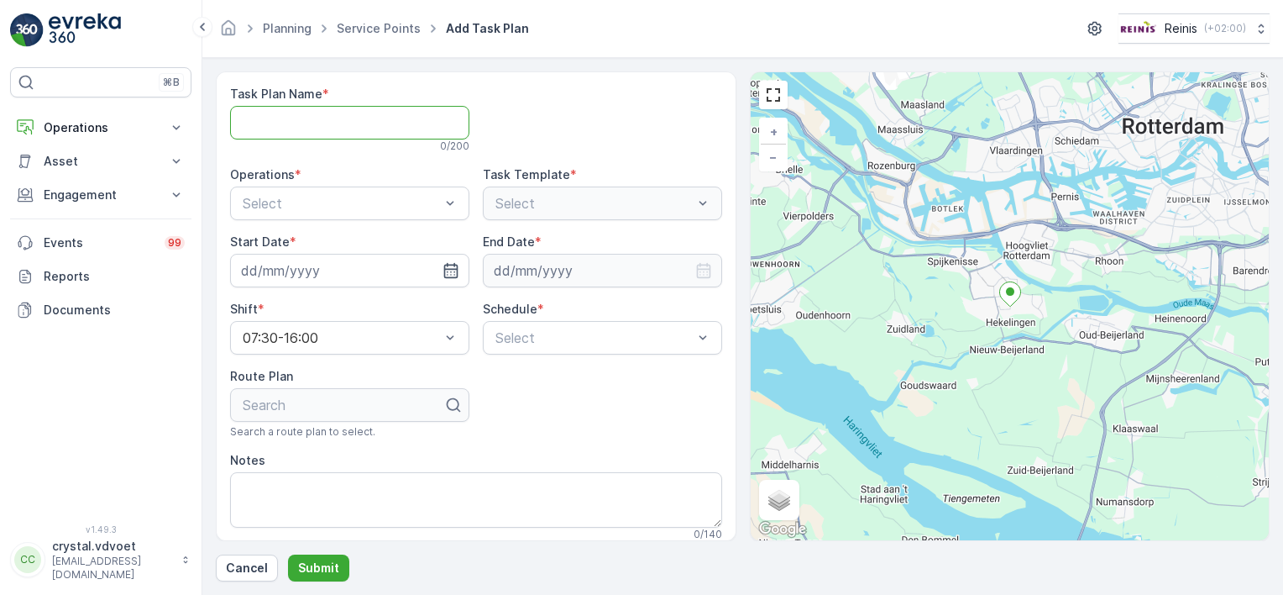
click at [293, 129] on Name "Task Plan Name" at bounding box center [349, 123] width 239 height 34
type Name "Wijkcentrum Waterland"
click at [391, 216] on div "Select" at bounding box center [349, 203] width 239 height 34
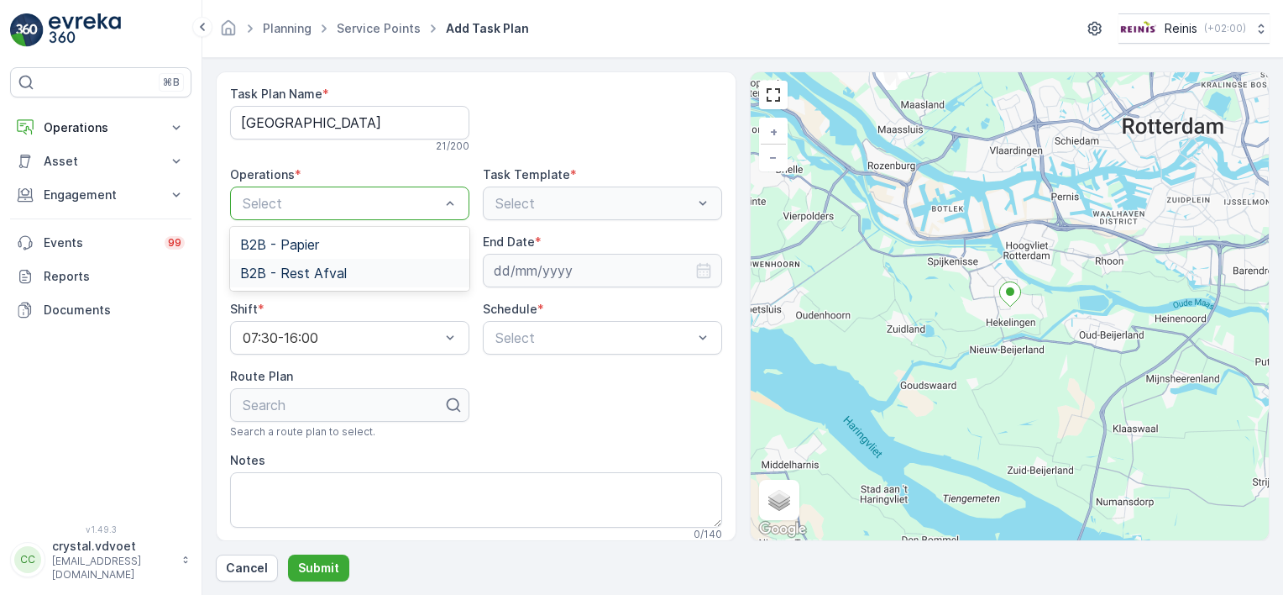
click at [358, 267] on div "B2B - Rest Afval" at bounding box center [349, 272] width 219 height 15
click at [447, 264] on icon "button" at bounding box center [451, 270] width 14 height 15
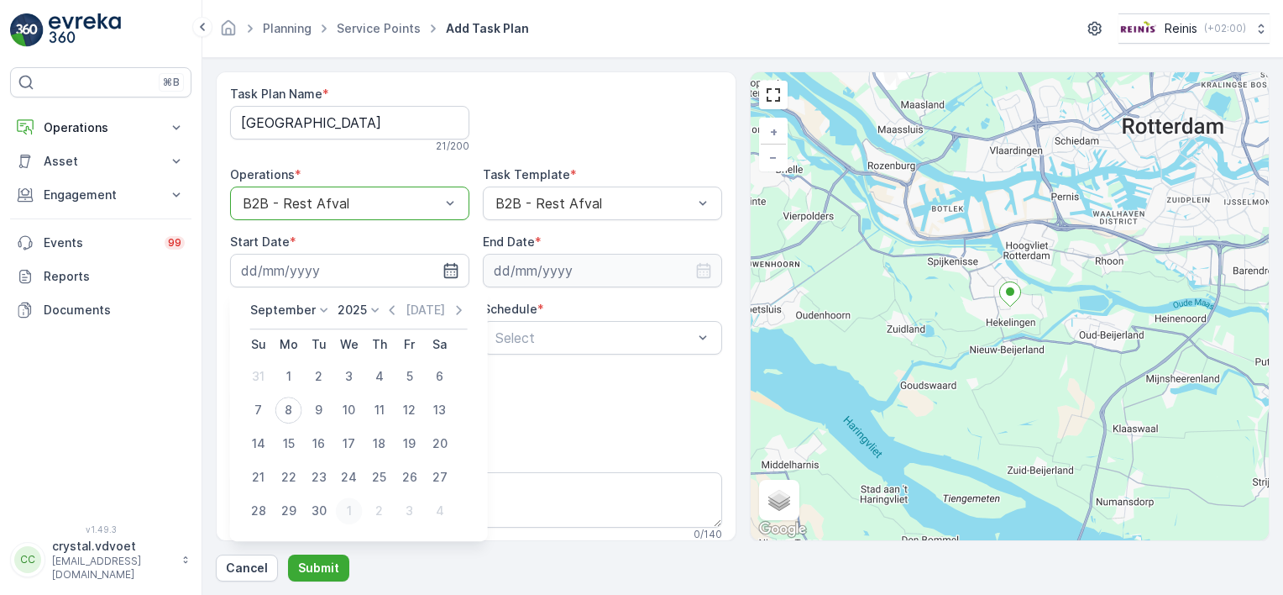
click at [344, 507] on div "1" at bounding box center [349, 510] width 27 height 27
type input "01.10.2025"
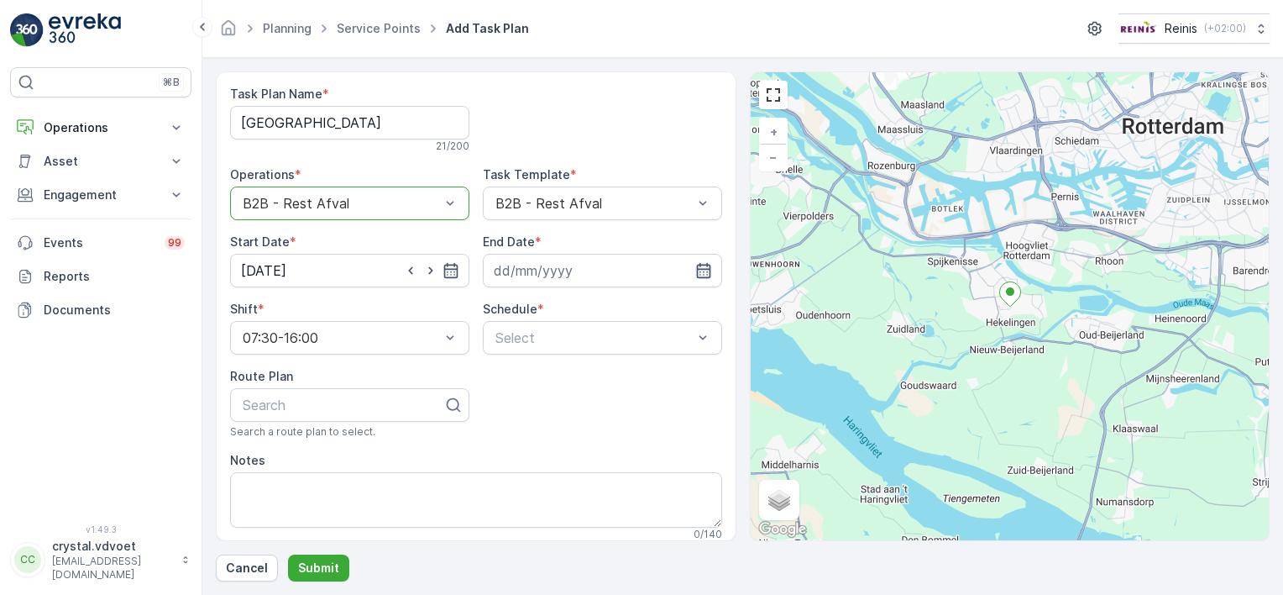
click at [706, 265] on icon "button" at bounding box center [703, 270] width 14 height 15
click at [572, 309] on icon at bounding box center [575, 310] width 8 height 4
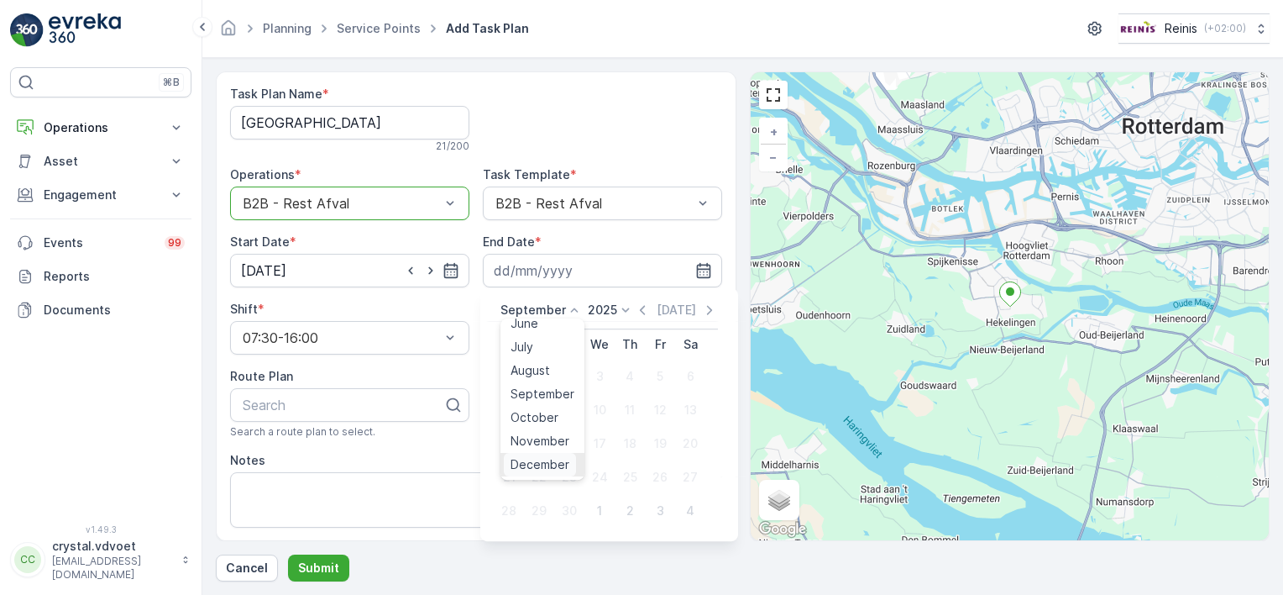
click at [565, 466] on span "December" at bounding box center [540, 464] width 59 height 17
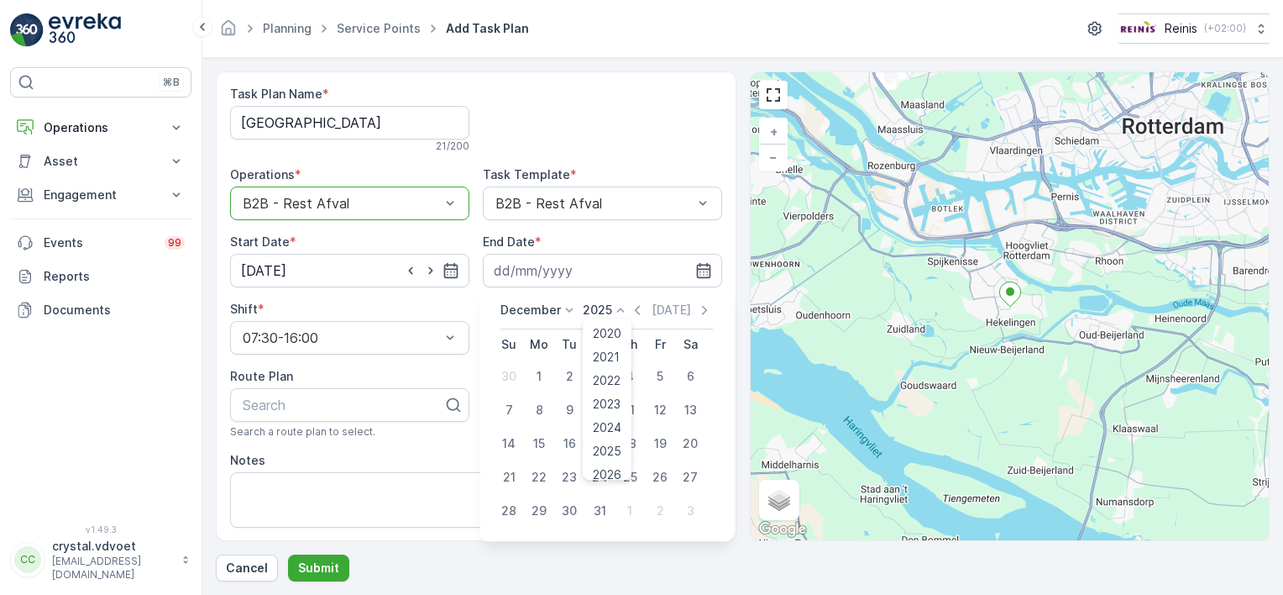
click at [615, 311] on icon at bounding box center [620, 310] width 17 height 17
drag, startPoint x: 634, startPoint y: 357, endPoint x: 634, endPoint y: 427, distance: 69.7
click at [632, 427] on ul "2020 2021 2022 2023 2024 2025 2026 2027 2028 2029 2030" at bounding box center [607, 398] width 49 height 161
click at [617, 460] on span "2030" at bounding box center [607, 464] width 29 height 17
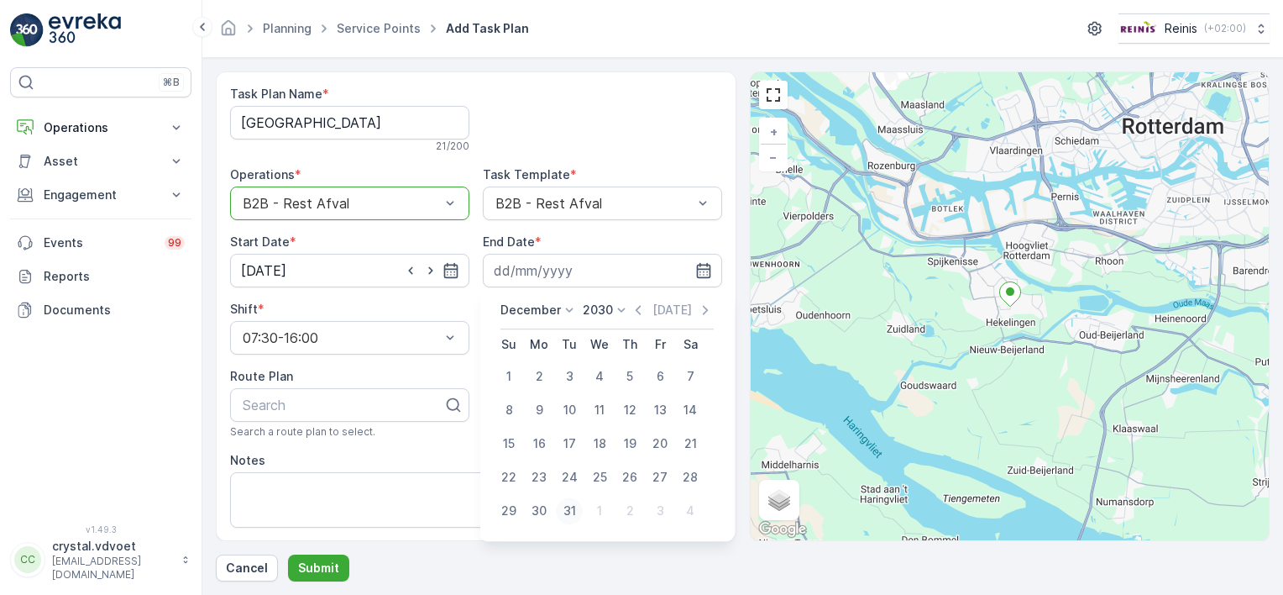
click at [568, 511] on div "31" at bounding box center [569, 510] width 27 height 27
type input "[DATE]"
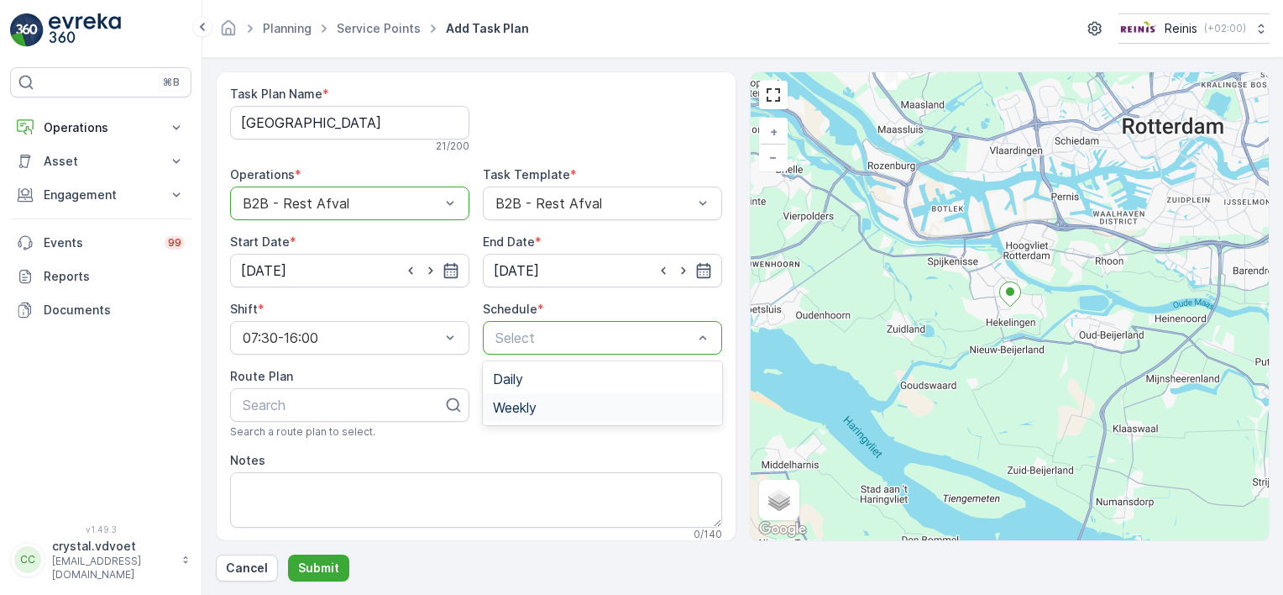
click at [540, 407] on div "Weekly" at bounding box center [602, 407] width 219 height 15
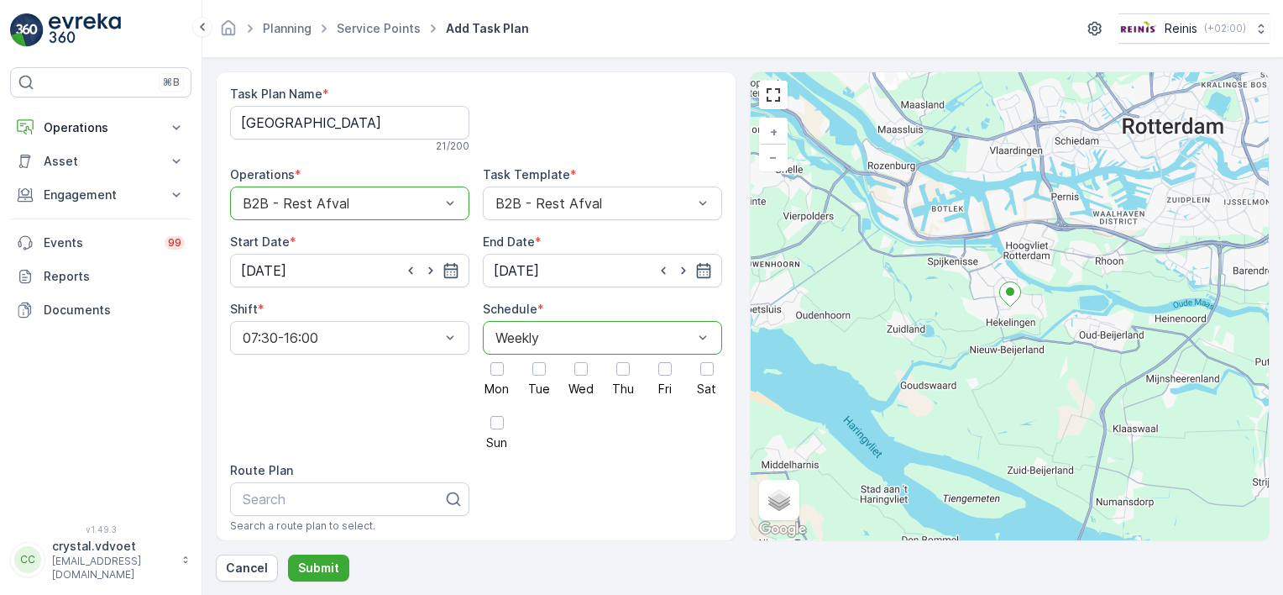
click at [646, 367] on div "Mon Tue Wed Thu Fri Sat Sun" at bounding box center [602, 401] width 239 height 94
click at [669, 367] on div at bounding box center [665, 368] width 13 height 13
click at [665, 354] on input "Fri" at bounding box center [665, 354] width 0 height 0
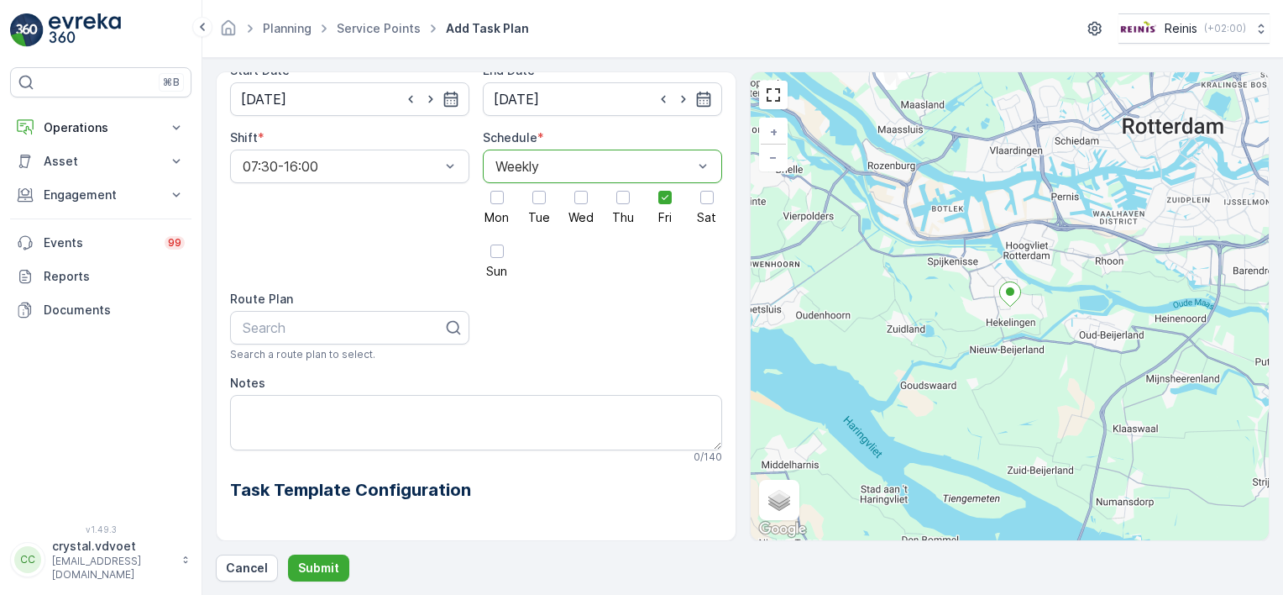
scroll to position [172, 0]
click at [302, 400] on textarea "Notes" at bounding box center [476, 421] width 492 height 55
type textarea "1x 660 ltr rest"
click at [306, 566] on p "Submit" at bounding box center [318, 567] width 41 height 17
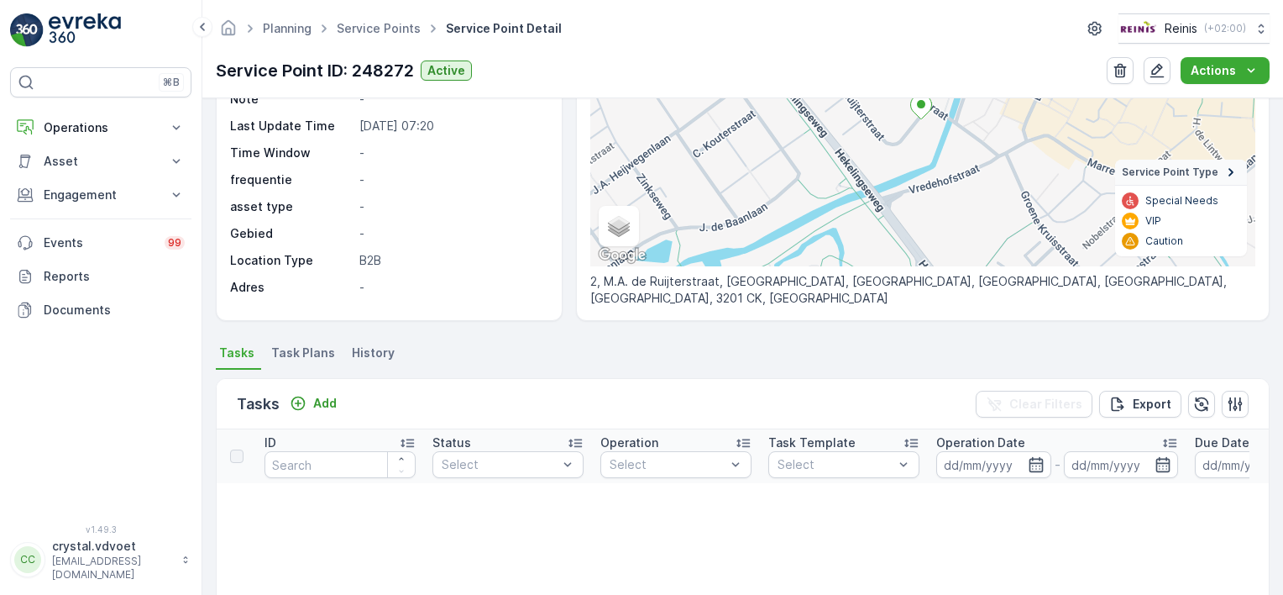
scroll to position [213, 0]
click at [304, 349] on span "Task Plans" at bounding box center [303, 350] width 64 height 17
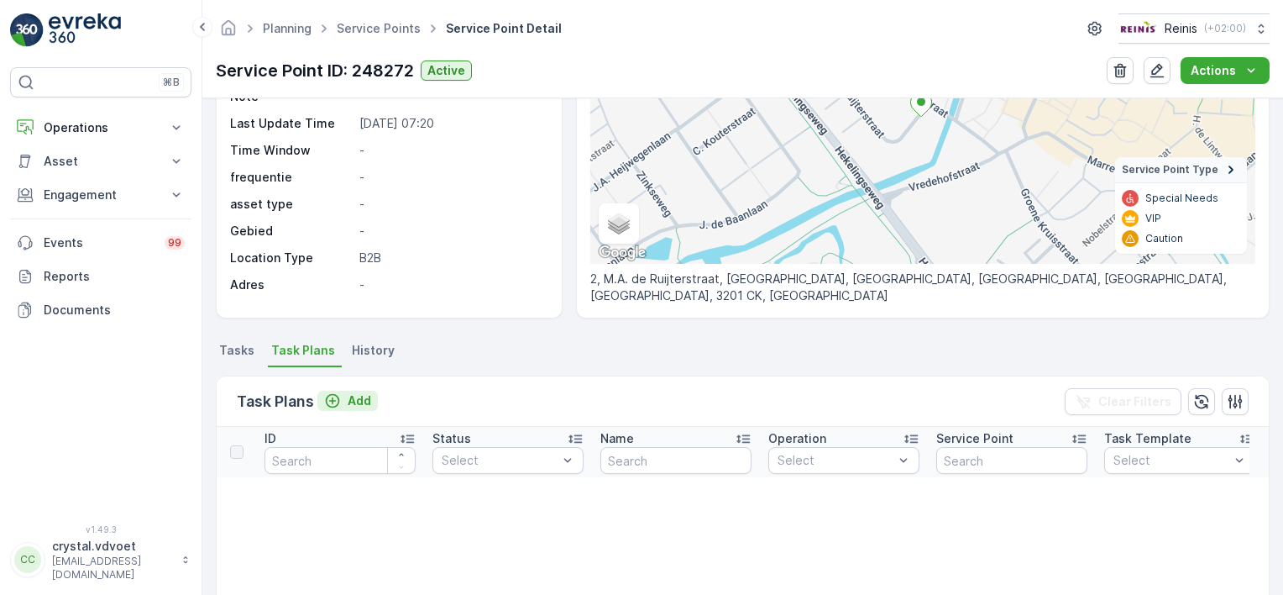
click at [339, 403] on icon "Add" at bounding box center [332, 400] width 17 height 17
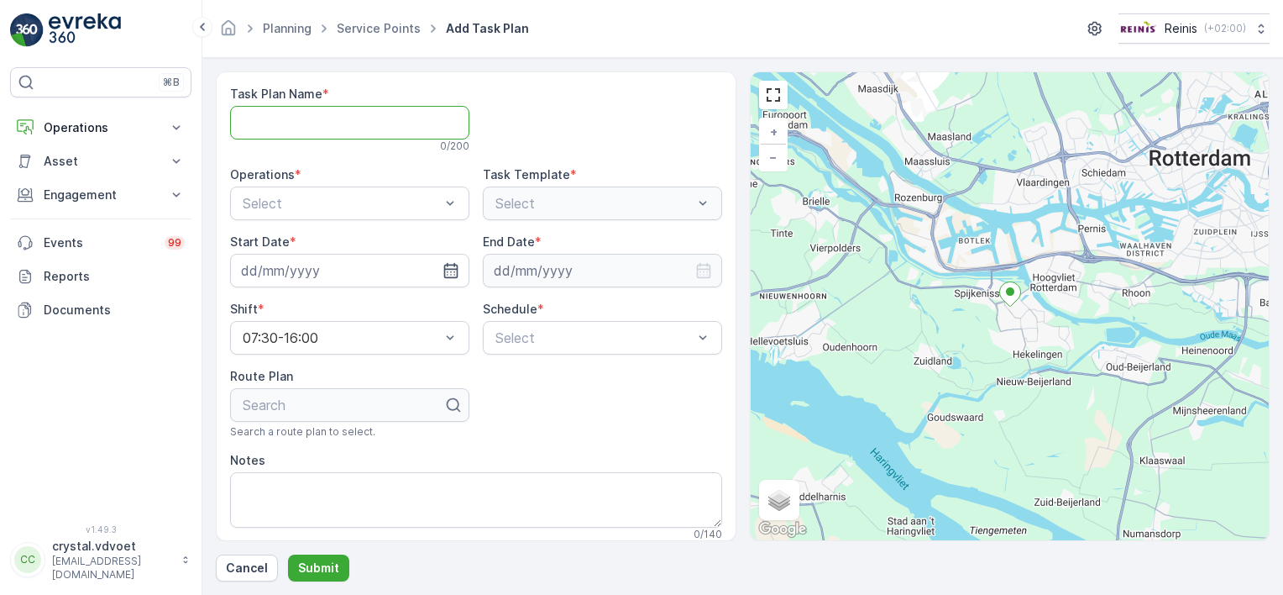
click at [286, 114] on Name "Task Plan Name" at bounding box center [349, 123] width 239 height 34
type Name "Wijkcentrum 't Centrum"
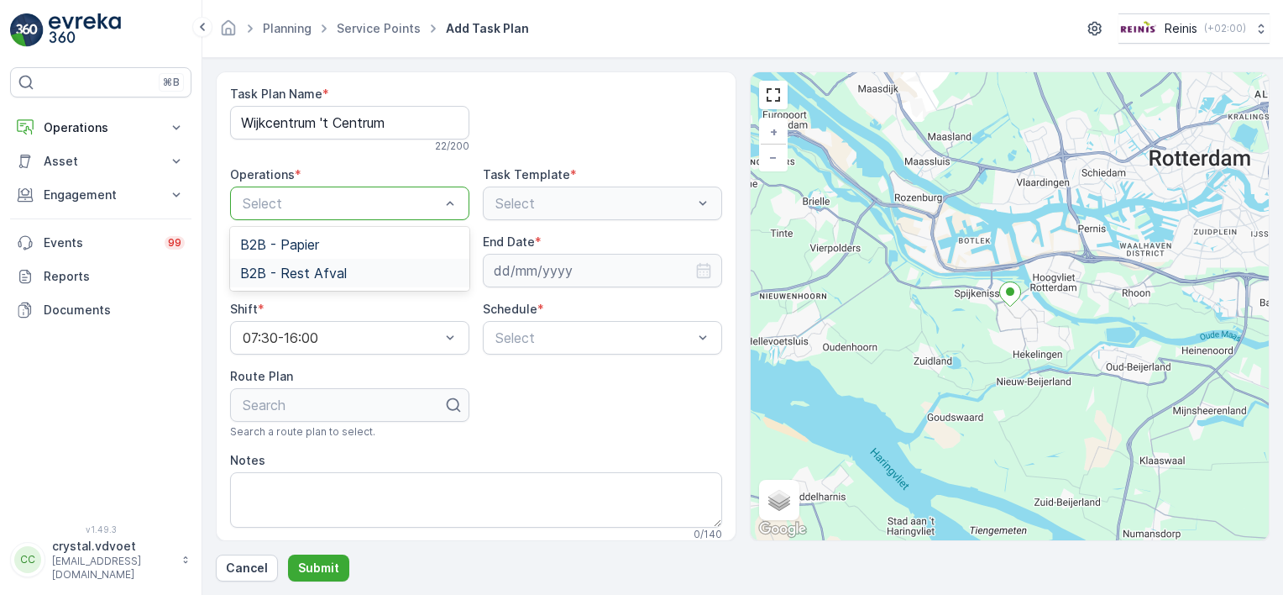
click at [333, 276] on span "B2B - Rest Afval" at bounding box center [293, 272] width 107 height 15
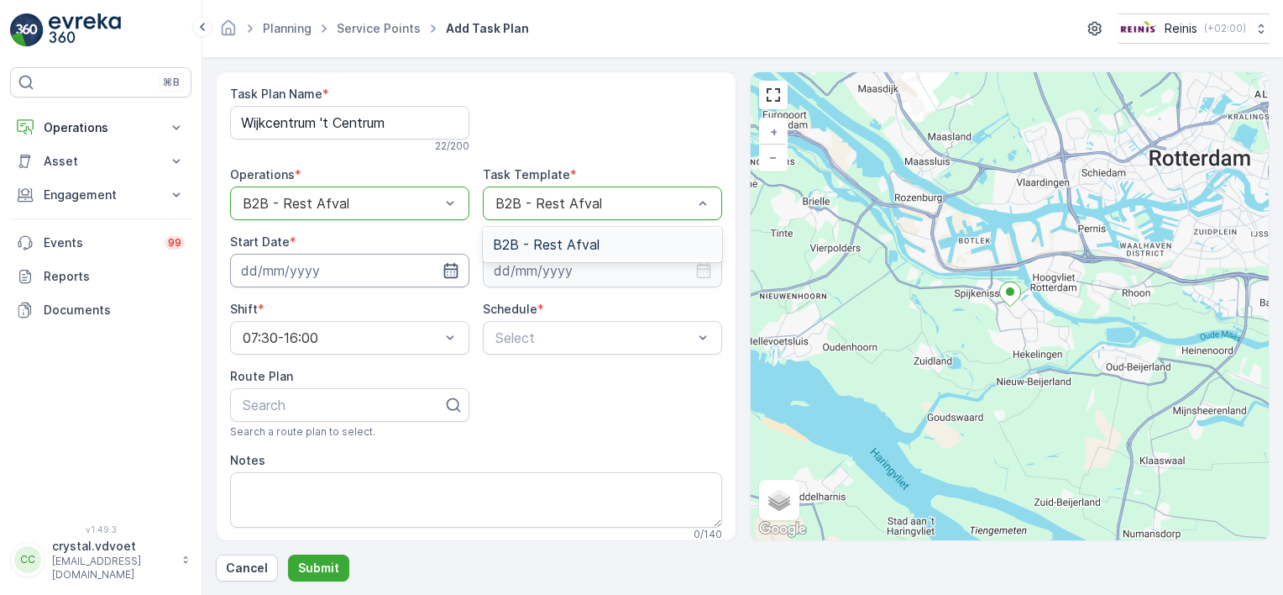
click at [407, 260] on input at bounding box center [349, 271] width 239 height 34
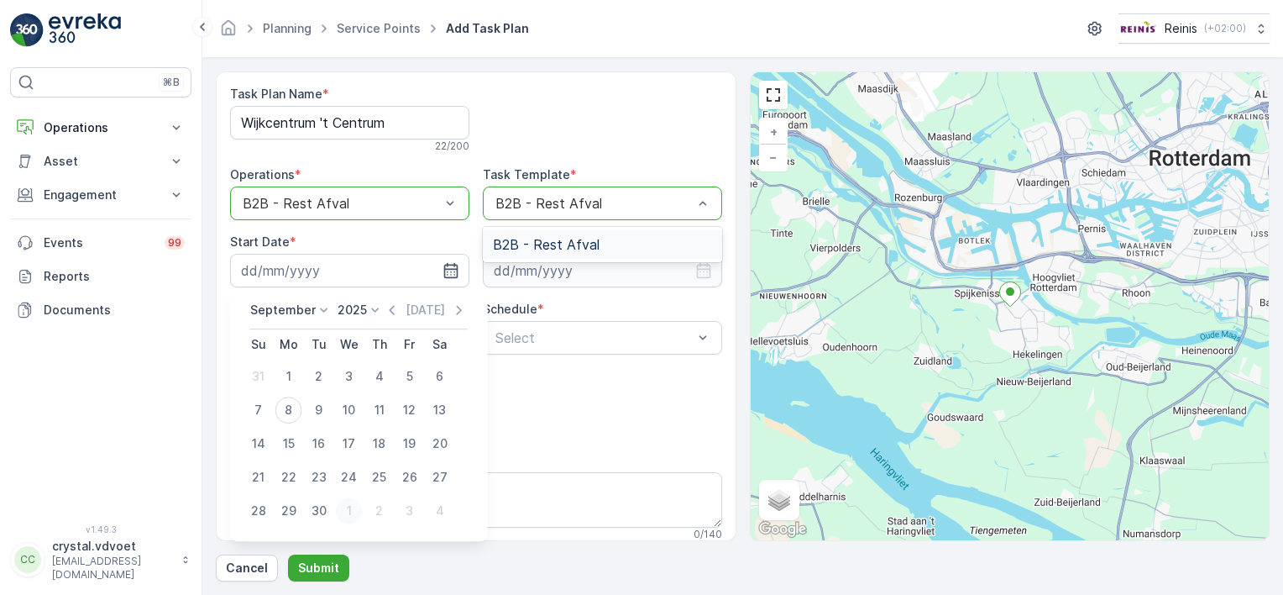
click at [354, 511] on div "1" at bounding box center [349, 510] width 27 height 27
type input "01.10.2025"
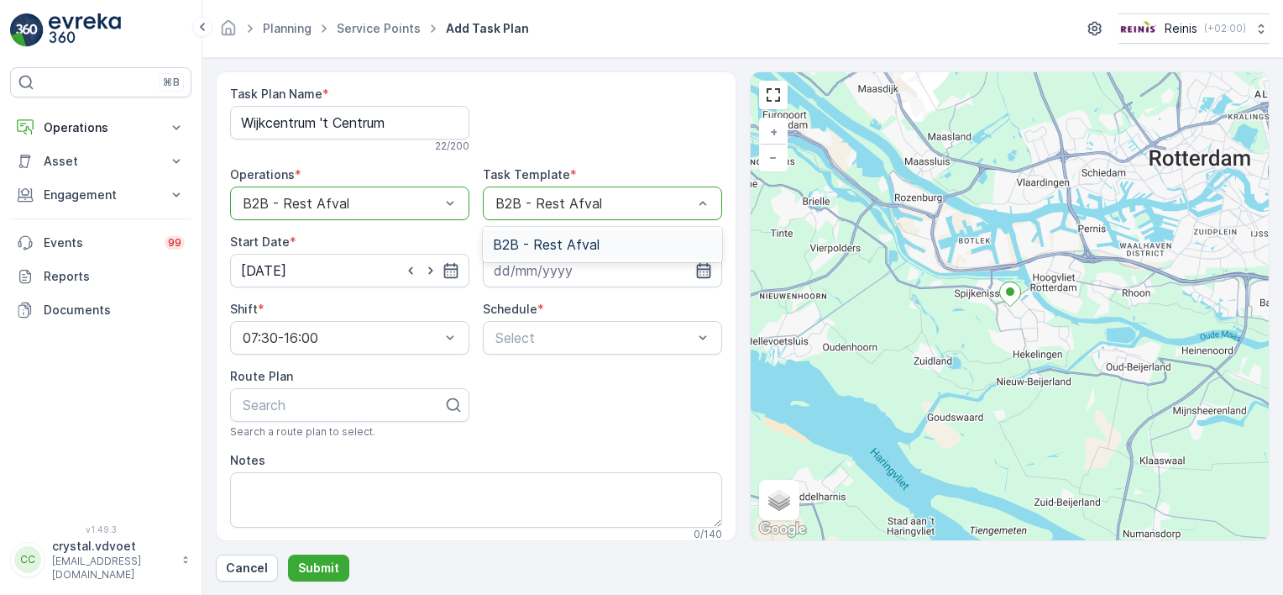
click at [696, 272] on icon "button" at bounding box center [704, 270] width 17 height 17
click at [699, 268] on icon "button" at bounding box center [703, 270] width 14 height 15
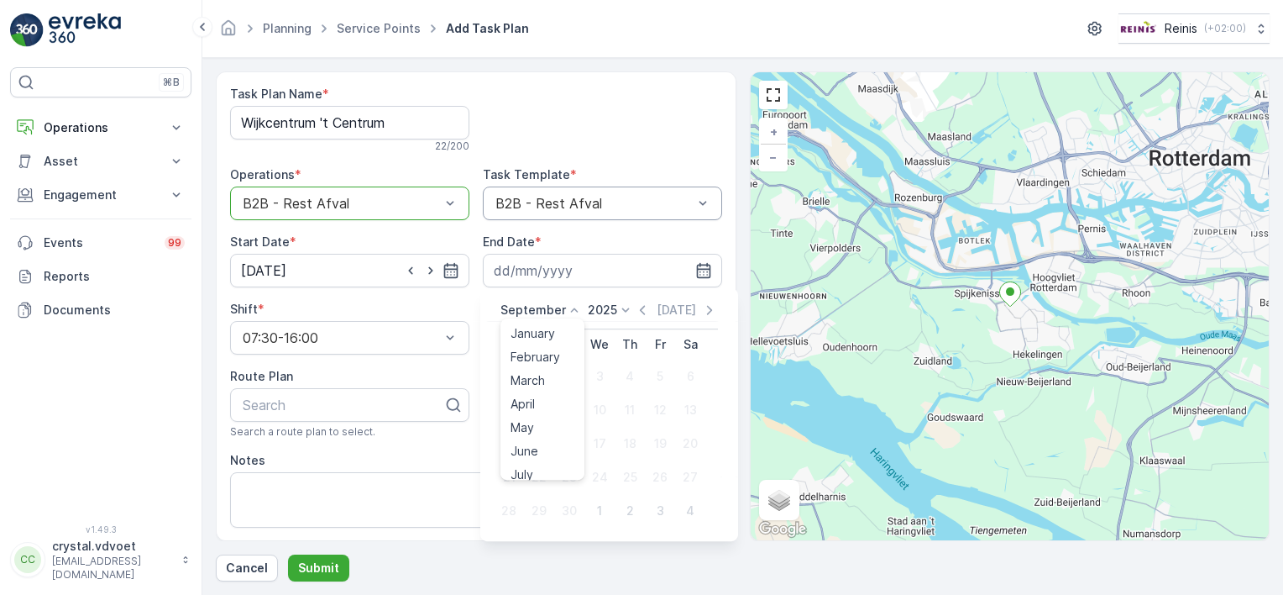
click at [566, 310] on icon at bounding box center [574, 310] width 17 height 17
click at [558, 467] on span "December" at bounding box center [540, 464] width 59 height 17
click at [615, 302] on icon at bounding box center [620, 310] width 17 height 17
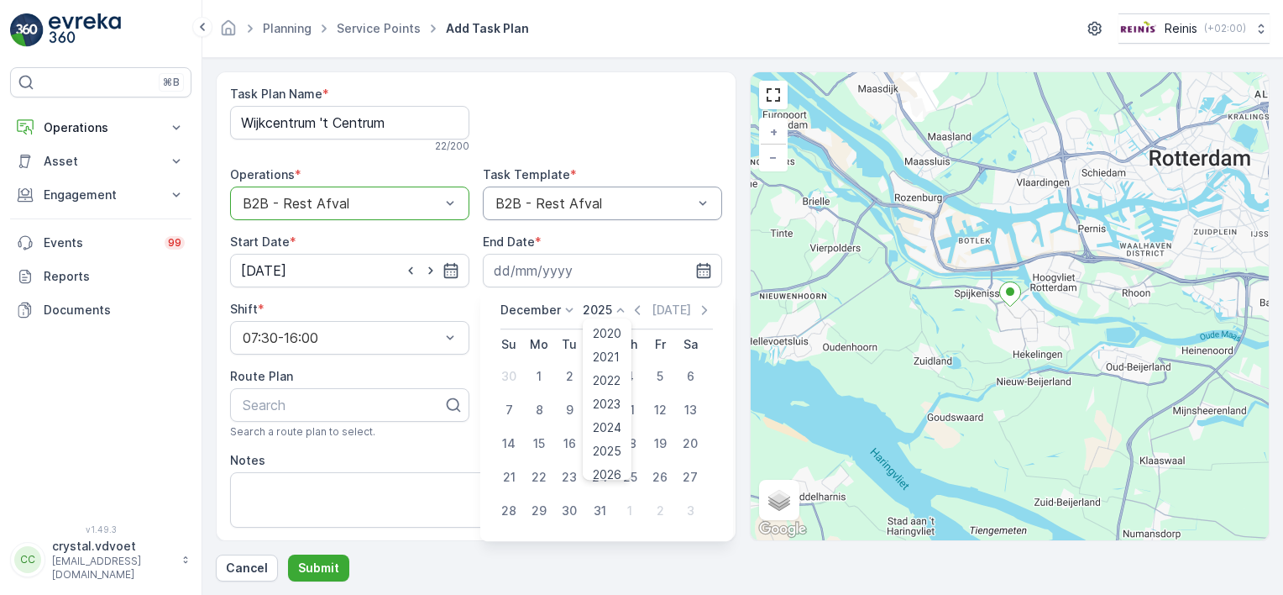
scroll to position [104, 0]
click at [605, 468] on span "2030" at bounding box center [607, 464] width 29 height 17
click at [573, 511] on div "31" at bounding box center [569, 510] width 27 height 27
type input "31.12.2030"
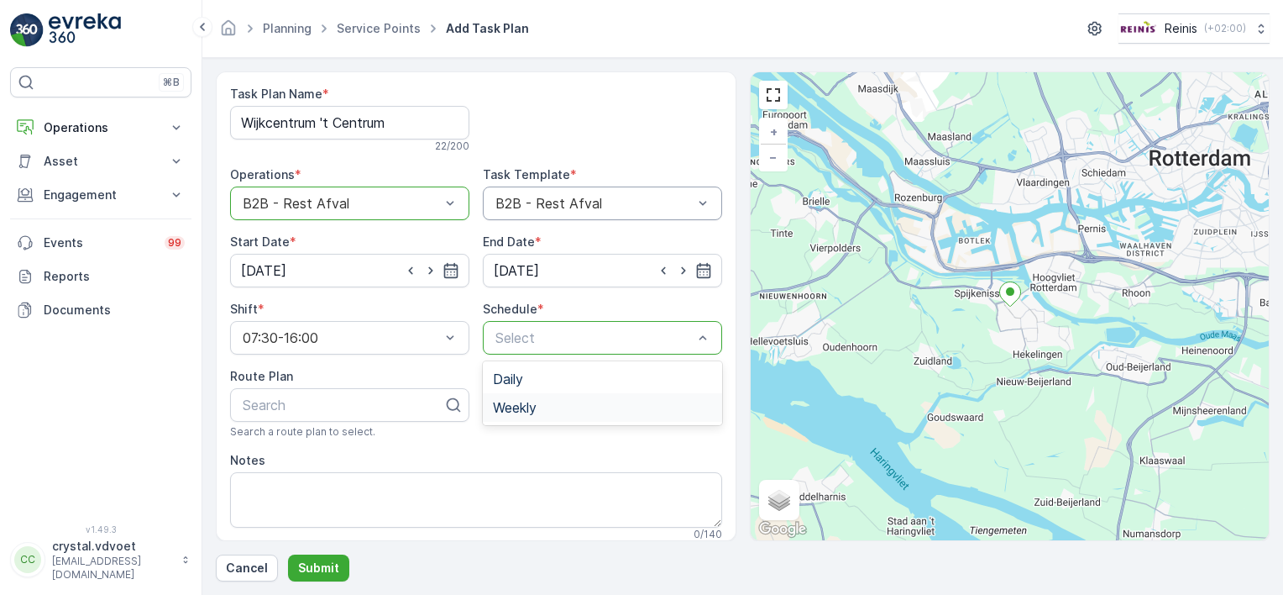
click at [570, 403] on div "Weekly" at bounding box center [602, 407] width 219 height 15
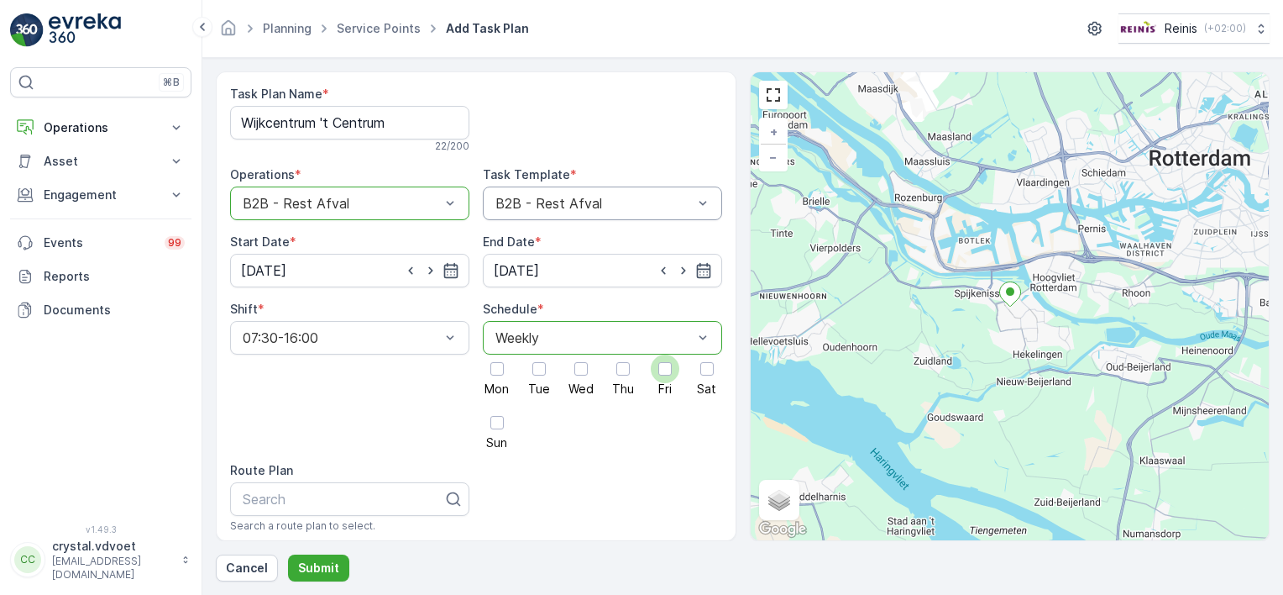
click at [668, 370] on div at bounding box center [665, 368] width 13 height 13
click at [665, 354] on input "Fri" at bounding box center [665, 354] width 0 height 0
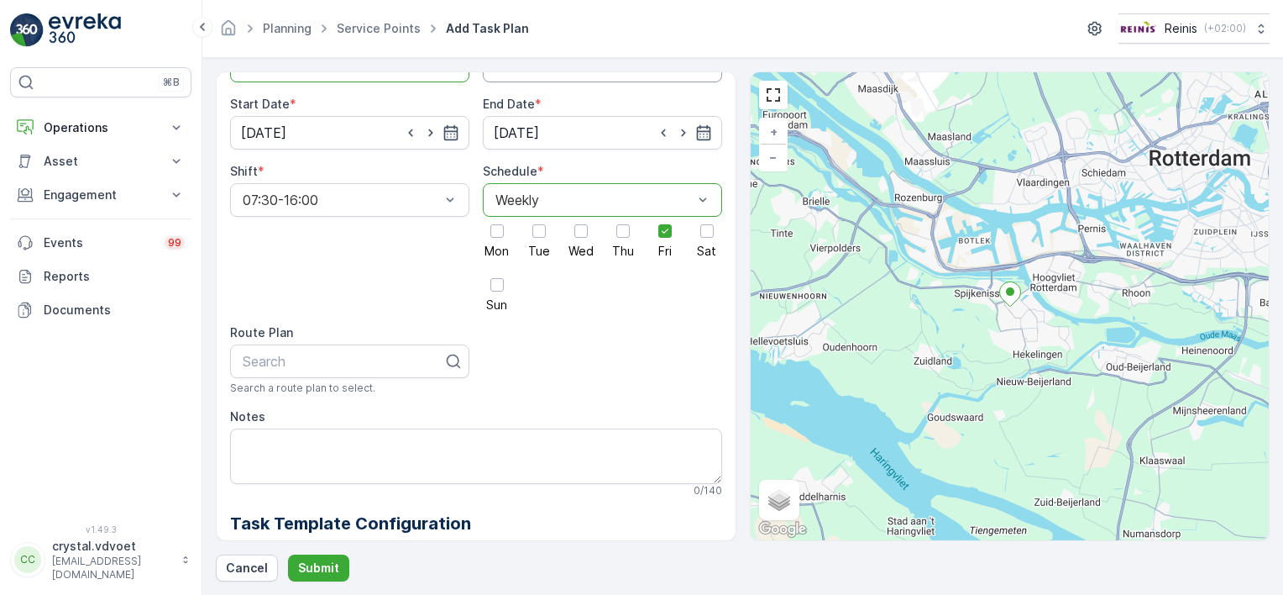
scroll to position [148, 0]
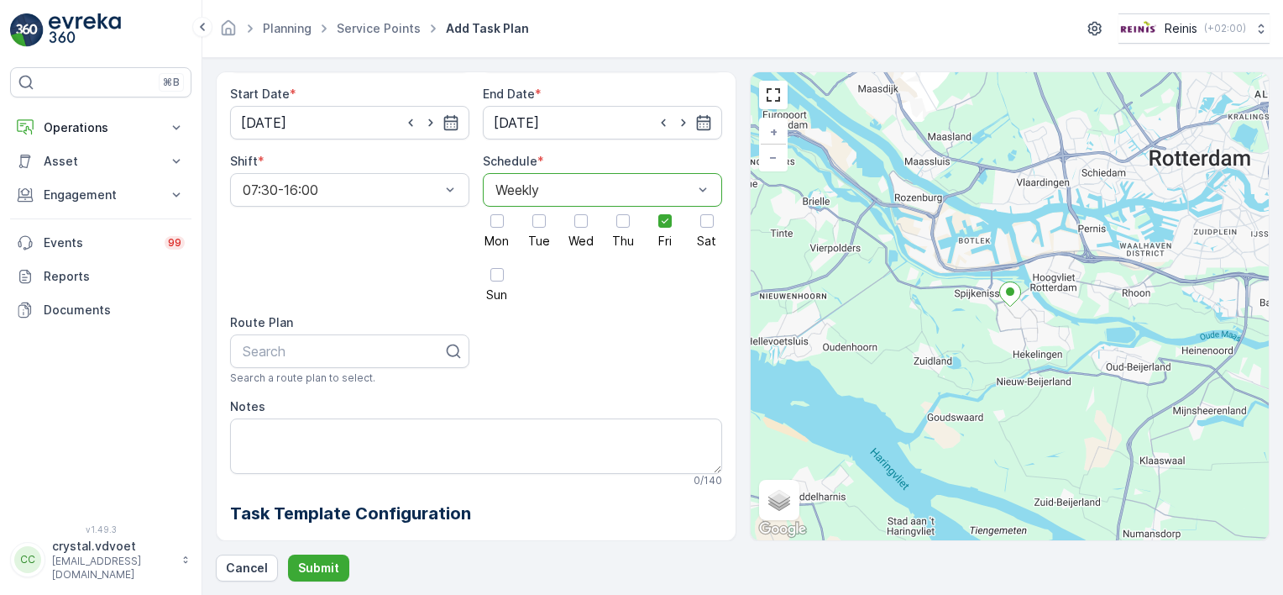
click at [219, 444] on div "Task Plan Name * Wijkcentrum 't Centrum 22 / 200 Operations * option B2B - Rest…" at bounding box center [476, 306] width 521 height 470
click at [232, 439] on textarea "Notes" at bounding box center [476, 445] width 492 height 55
type textarea "1x 1100 ltr"
click at [318, 569] on p "Submit" at bounding box center [318, 567] width 41 height 17
